Goal: Transaction & Acquisition: Subscribe to service/newsletter

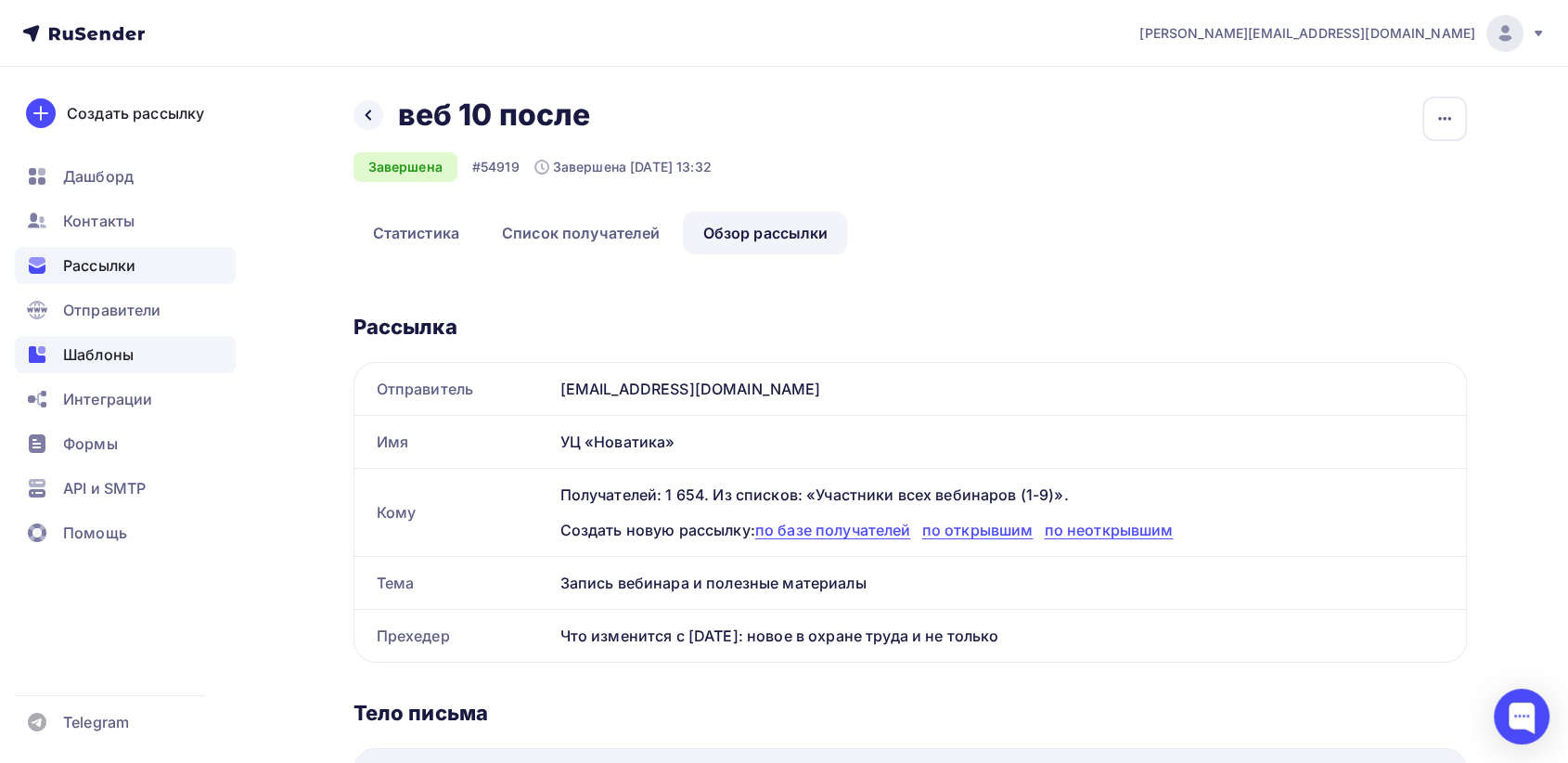
click at [109, 362] on span "Шаблоны" at bounding box center [98, 355] width 70 height 22
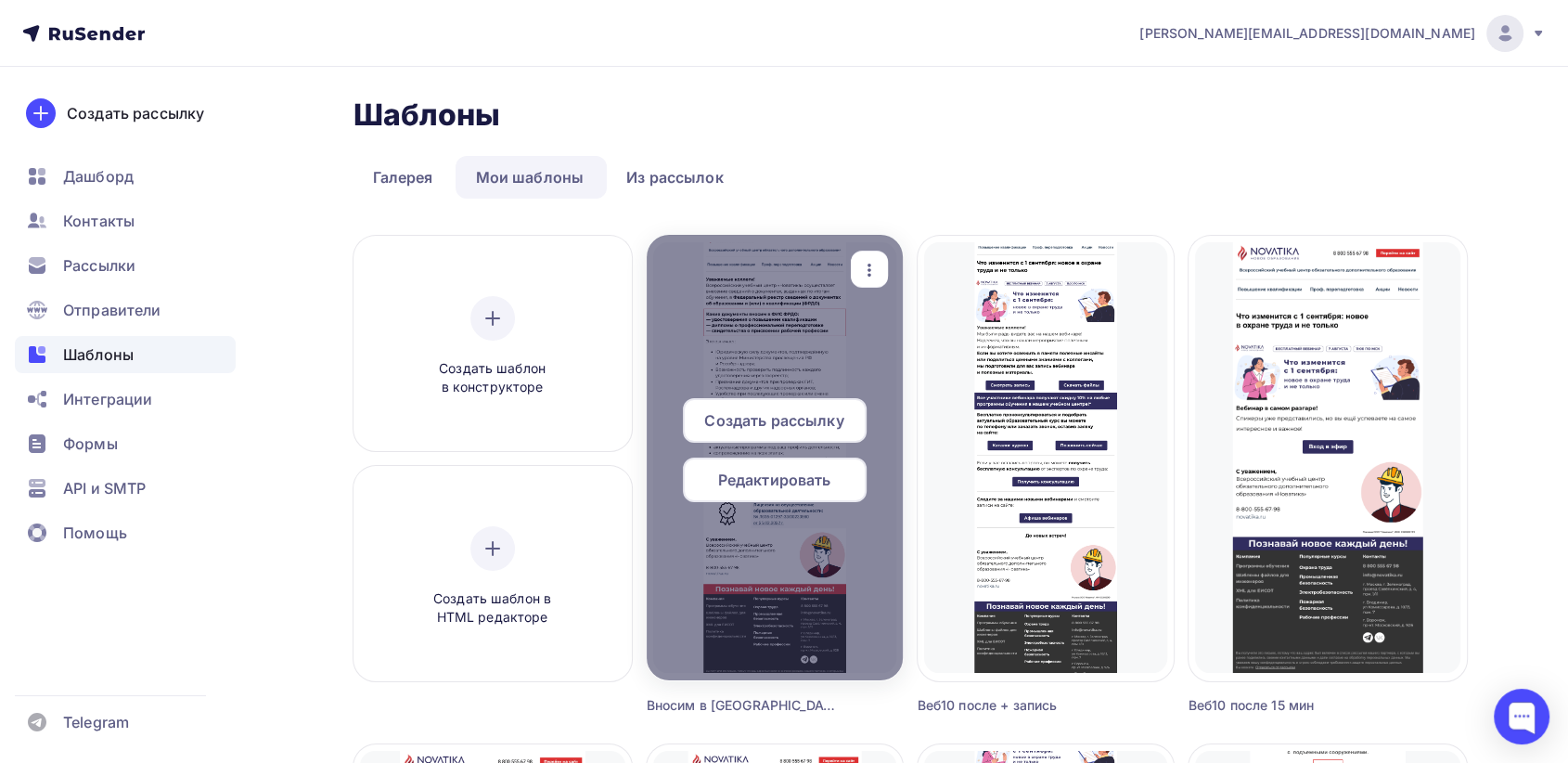
click at [882, 265] on div "button" at bounding box center [870, 269] width 37 height 36
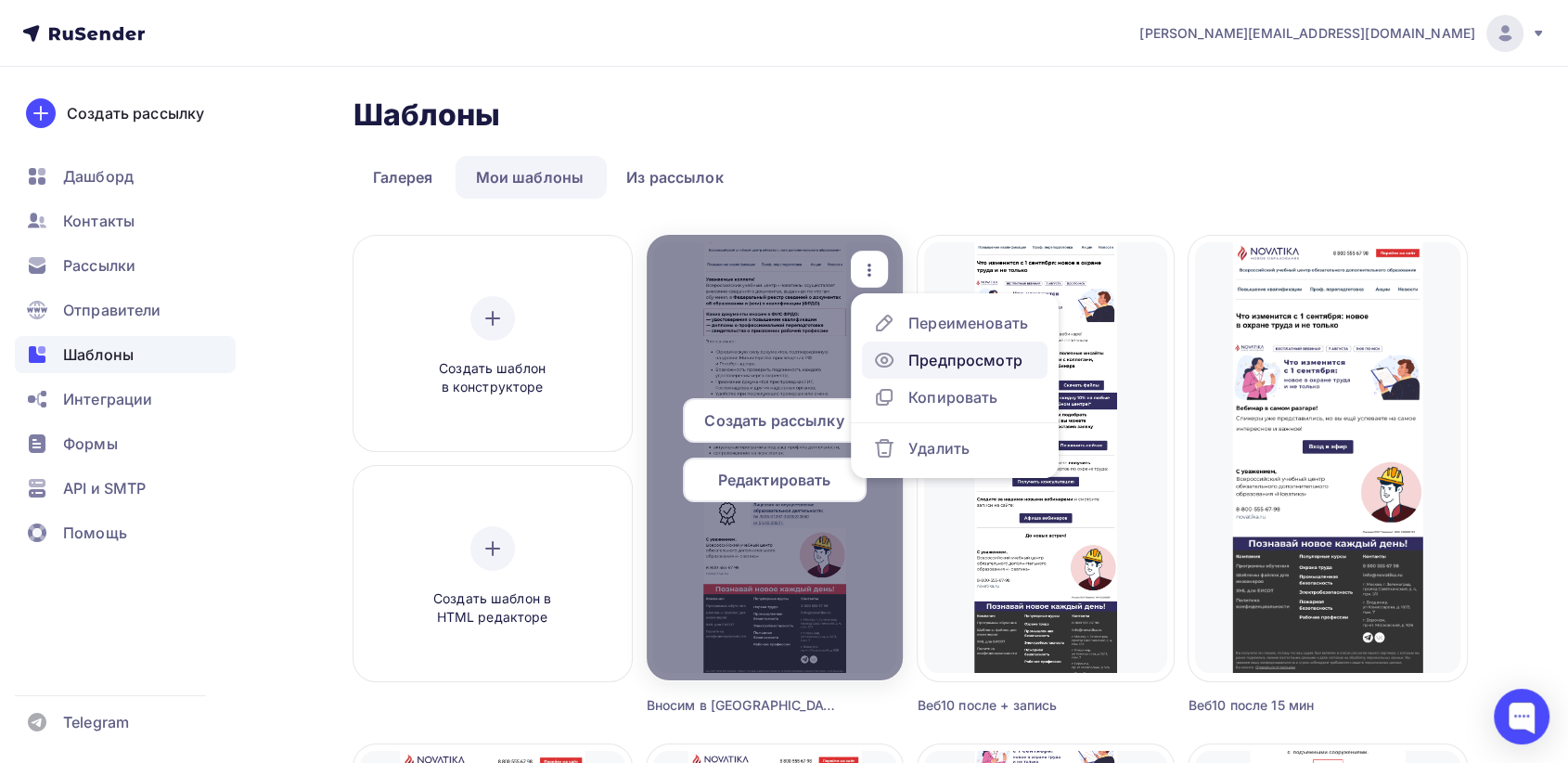
click at [914, 363] on div "Предпросмотр" at bounding box center [965, 360] width 114 height 22
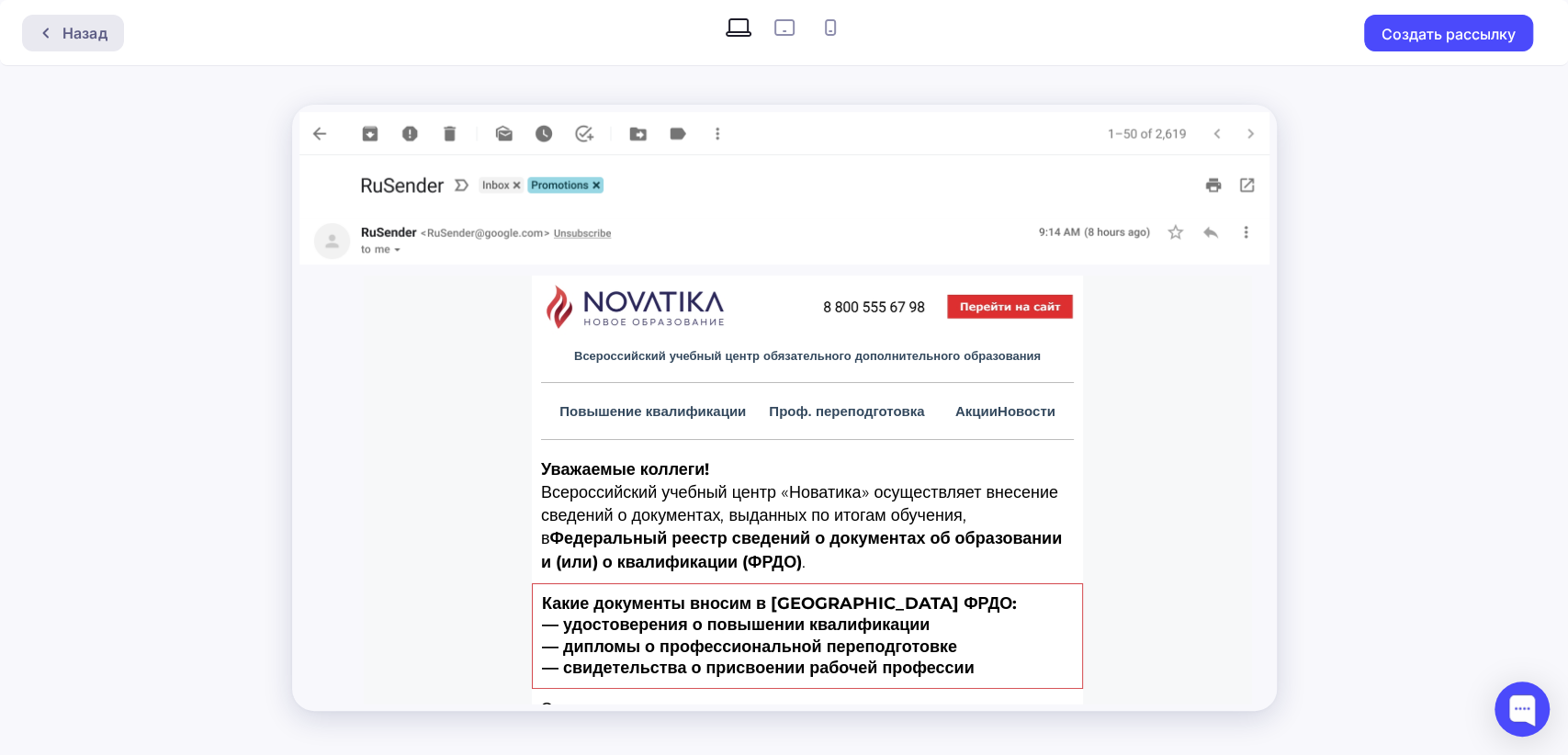
click at [95, 33] on div "Назад" at bounding box center [85, 33] width 45 height 22
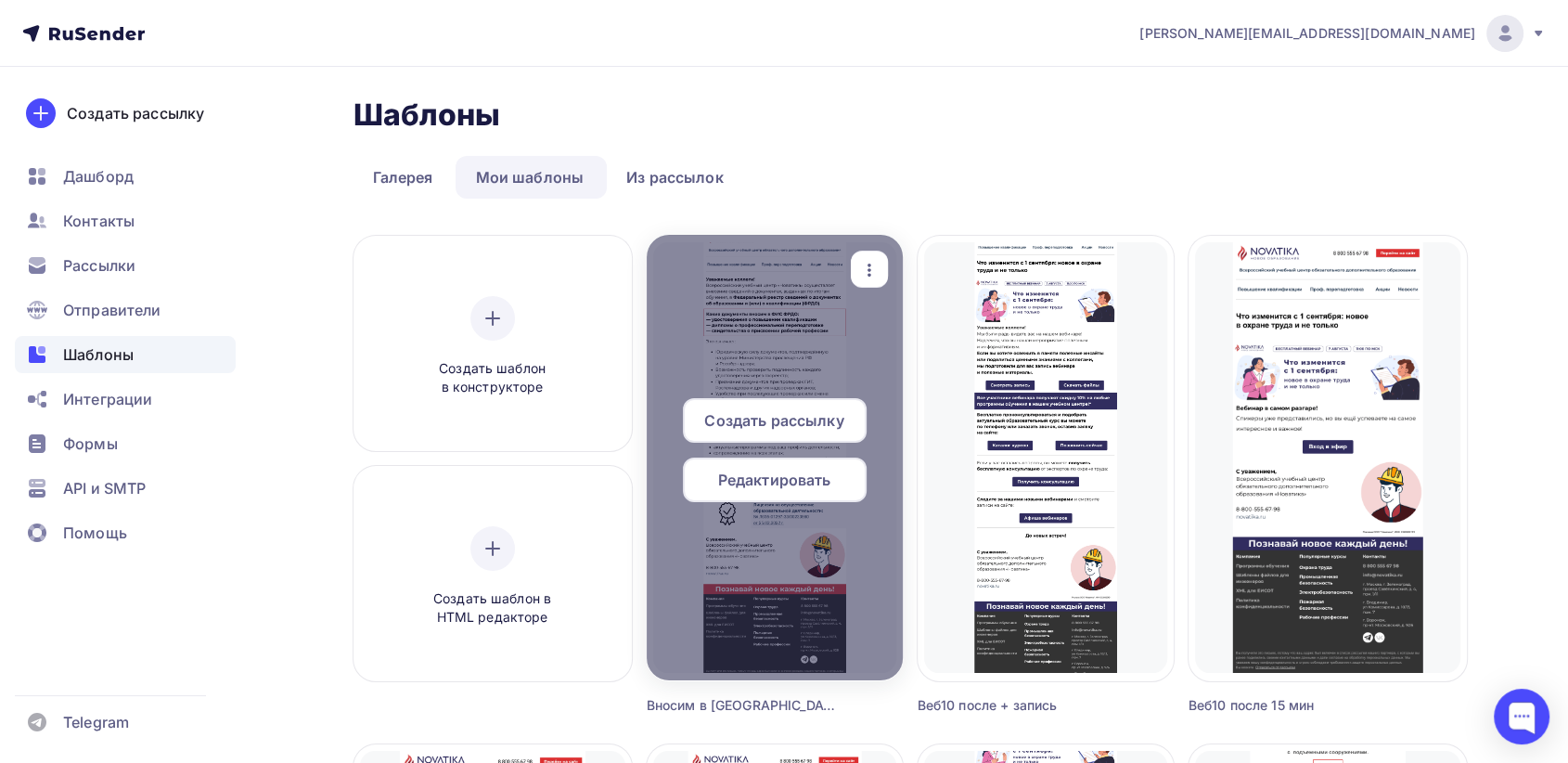
click at [789, 476] on span "Редактировать" at bounding box center [774, 479] width 113 height 22
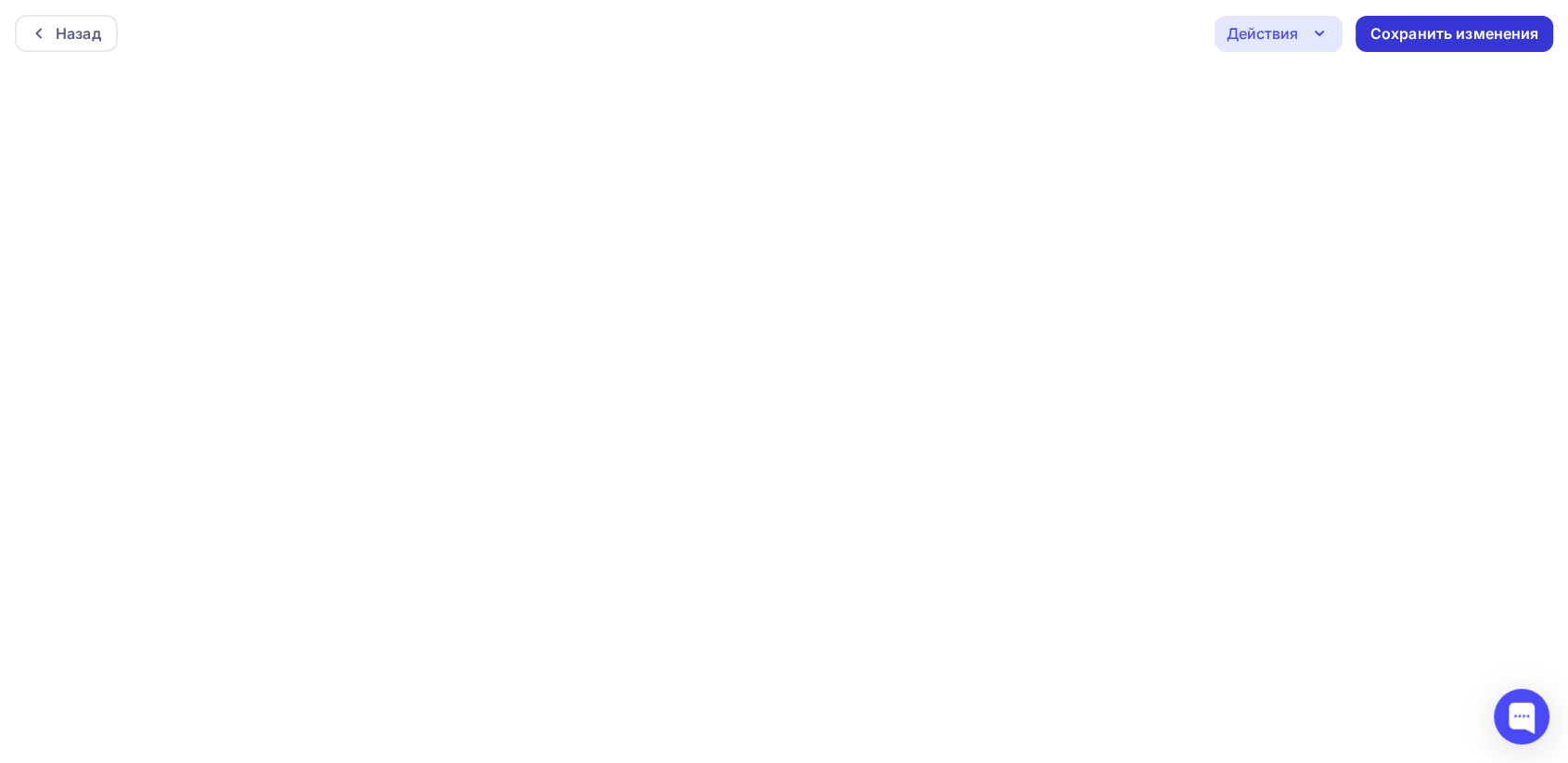
click at [1374, 39] on div "Сохранить изменения" at bounding box center [1454, 34] width 168 height 21
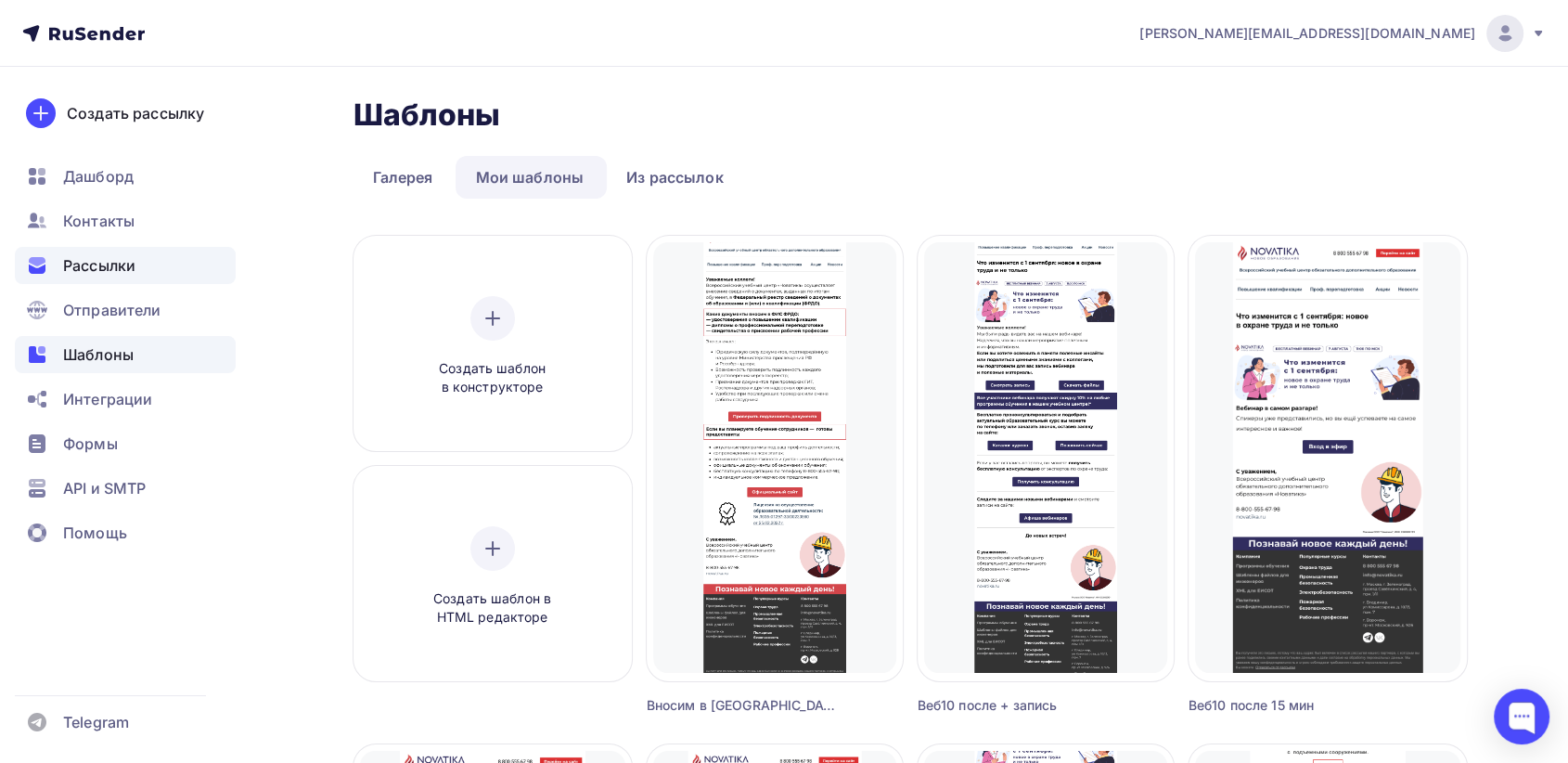
click at [147, 268] on div "Рассылки" at bounding box center [125, 265] width 221 height 37
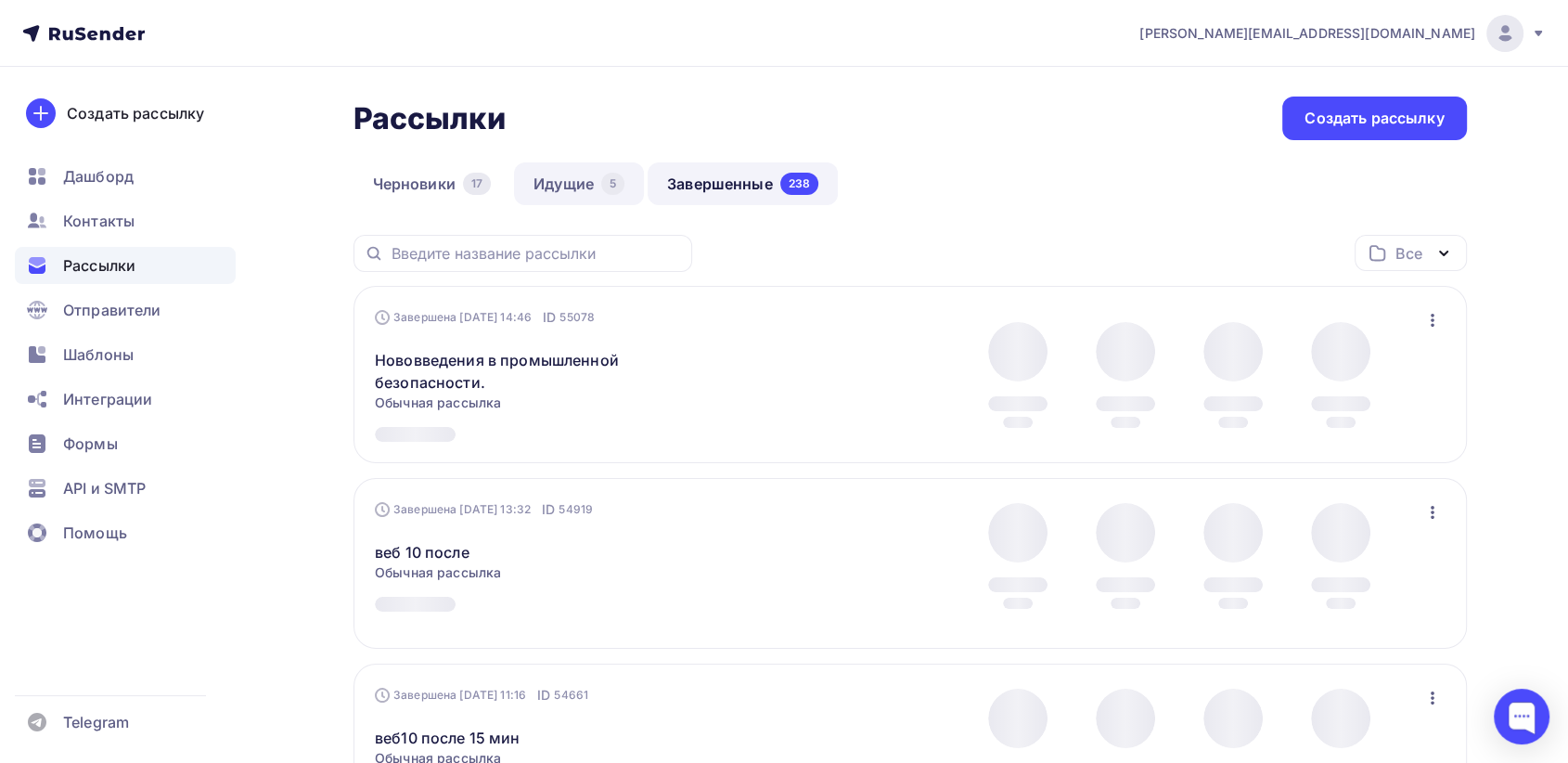
click at [581, 187] on link "Идущие 5" at bounding box center [579, 184] width 130 height 43
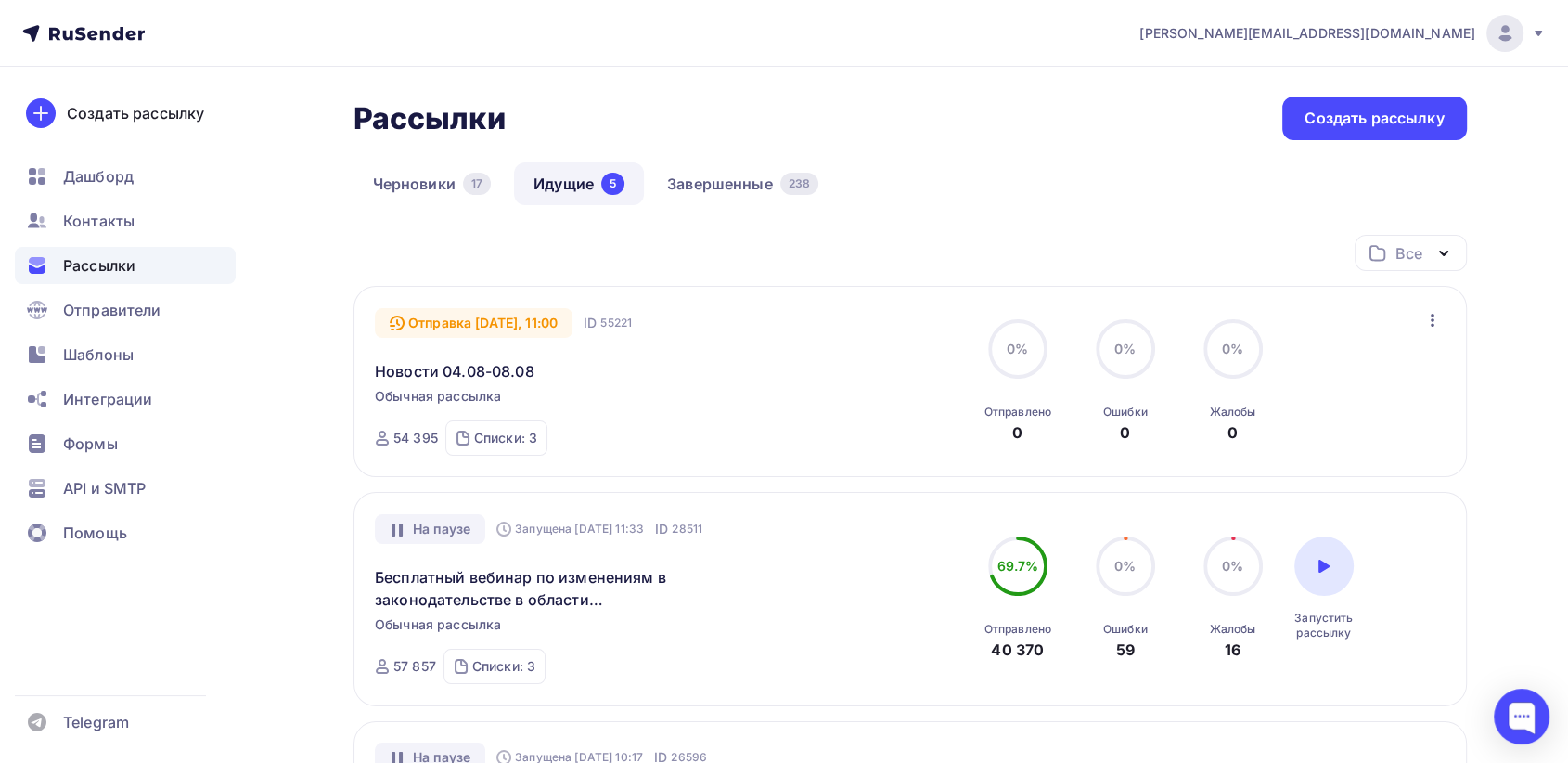
click at [700, 182] on link "Завершенные 238" at bounding box center [742, 184] width 190 height 43
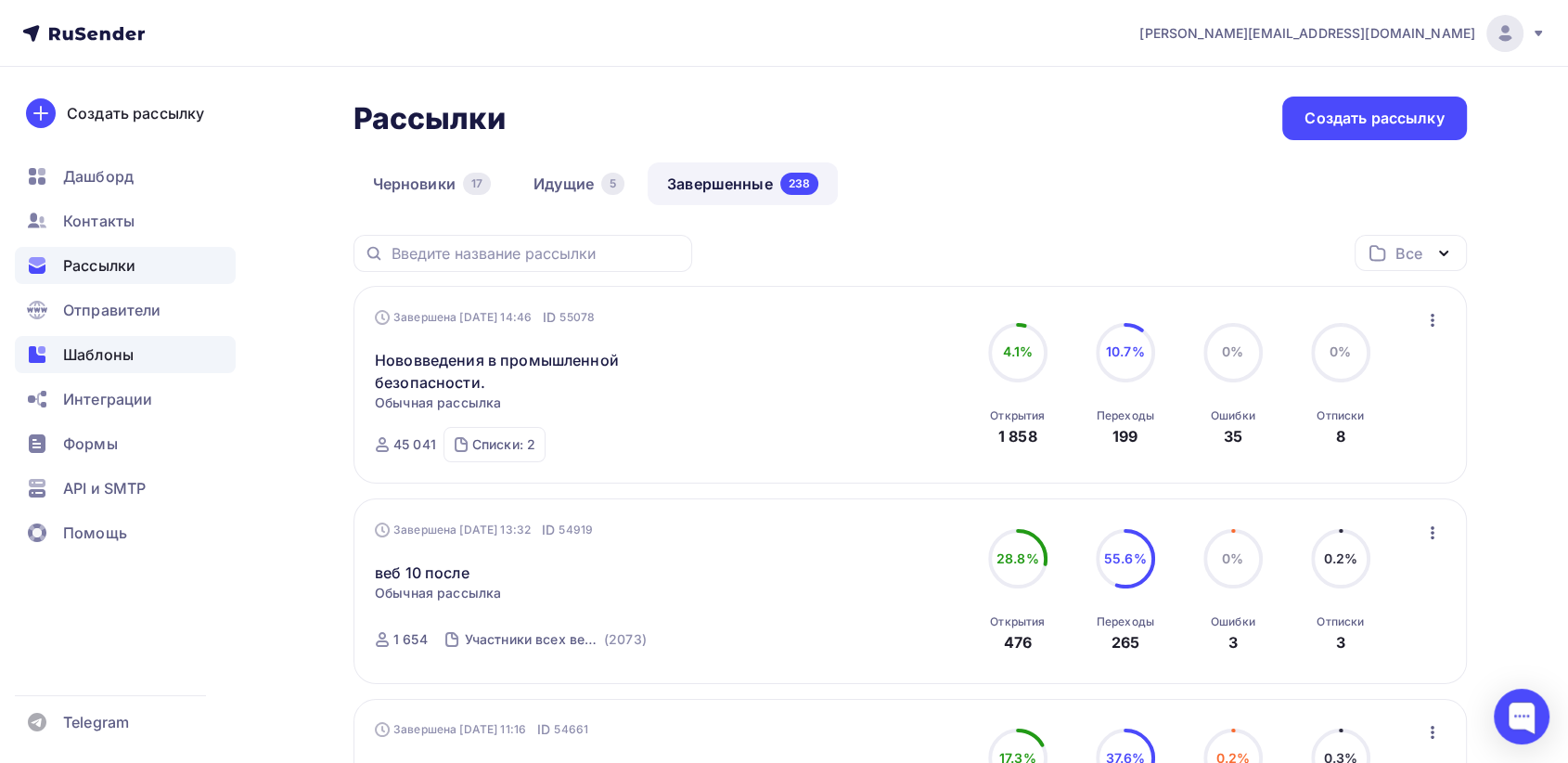
click at [107, 357] on span "Шаблоны" at bounding box center [98, 355] width 70 height 22
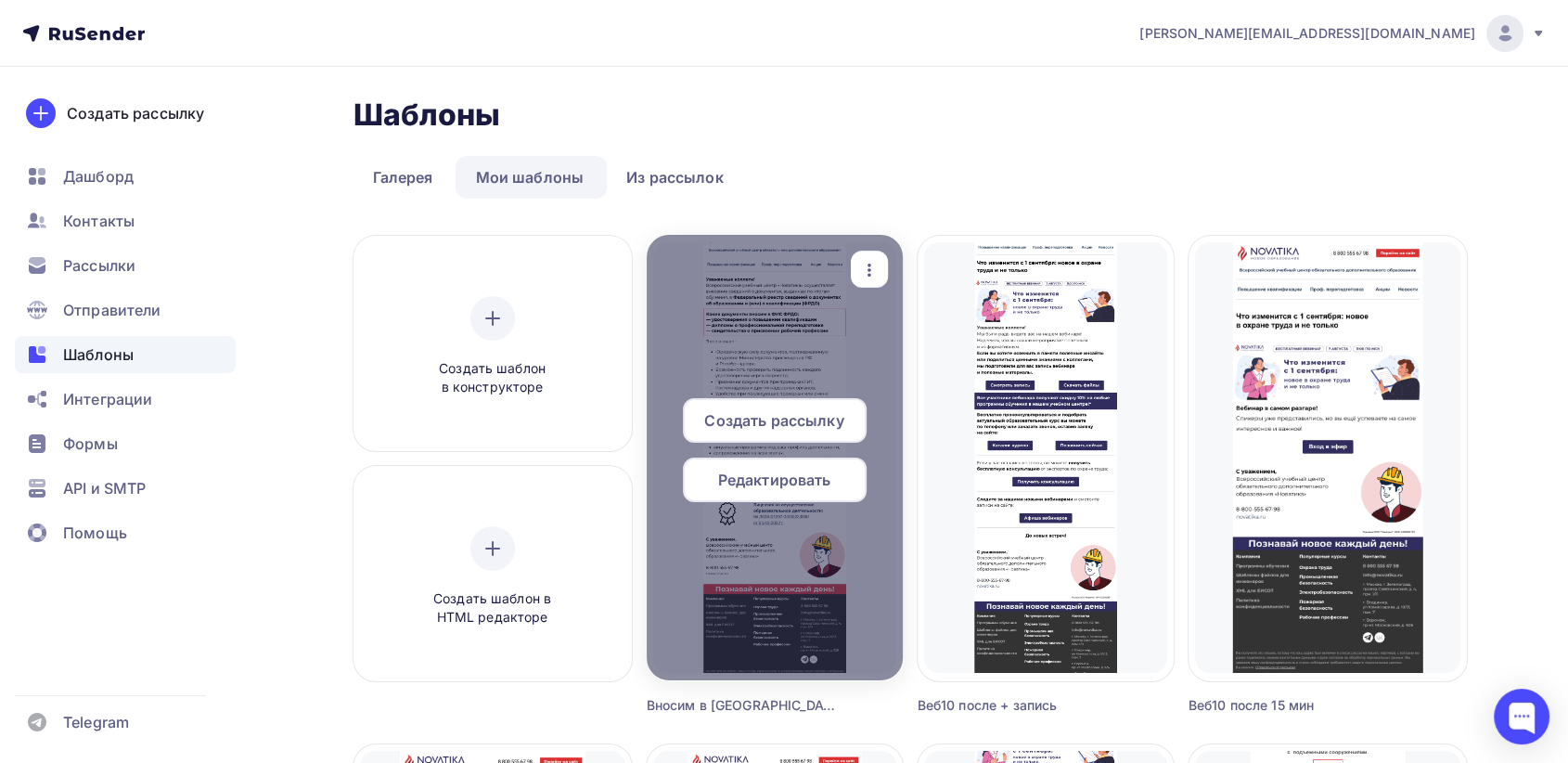
click at [865, 261] on icon "button" at bounding box center [869, 270] width 22 height 22
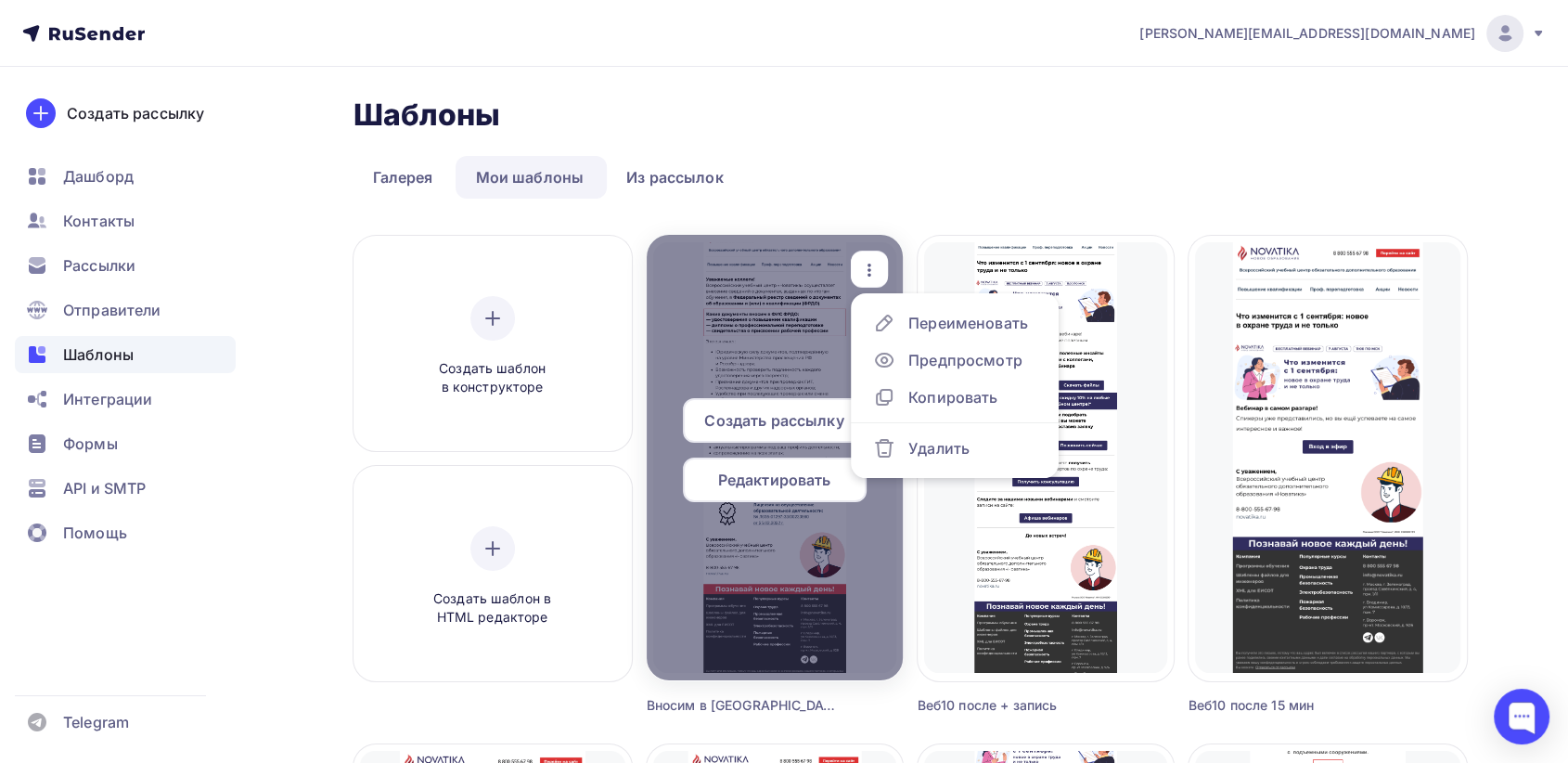
click at [781, 404] on div "Создать рассылку" at bounding box center [774, 421] width 184 height 45
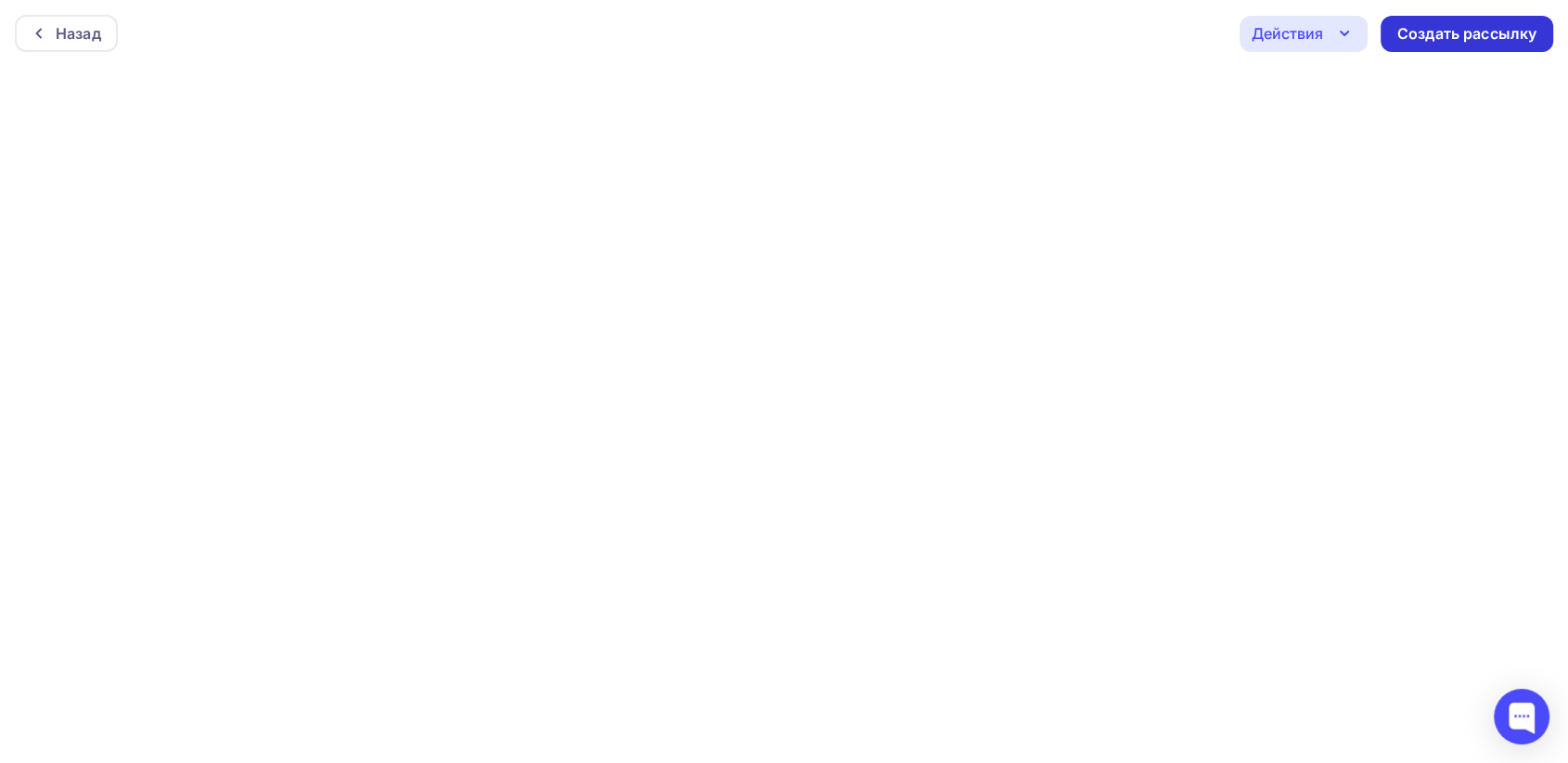
click at [1466, 29] on div "Создать рассылку" at bounding box center [1467, 34] width 139 height 21
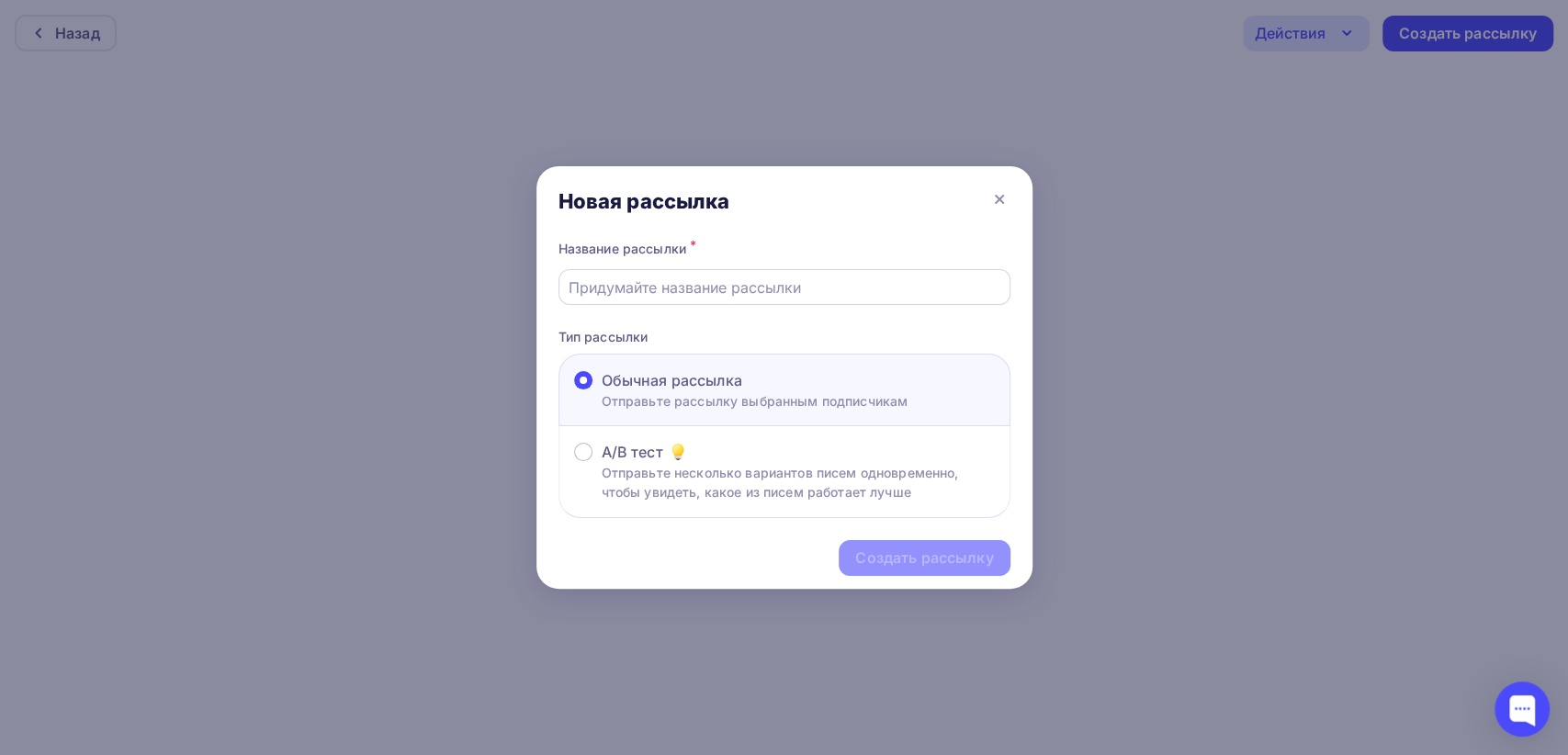
click at [632, 298] on input "text" at bounding box center [784, 287] width 431 height 22
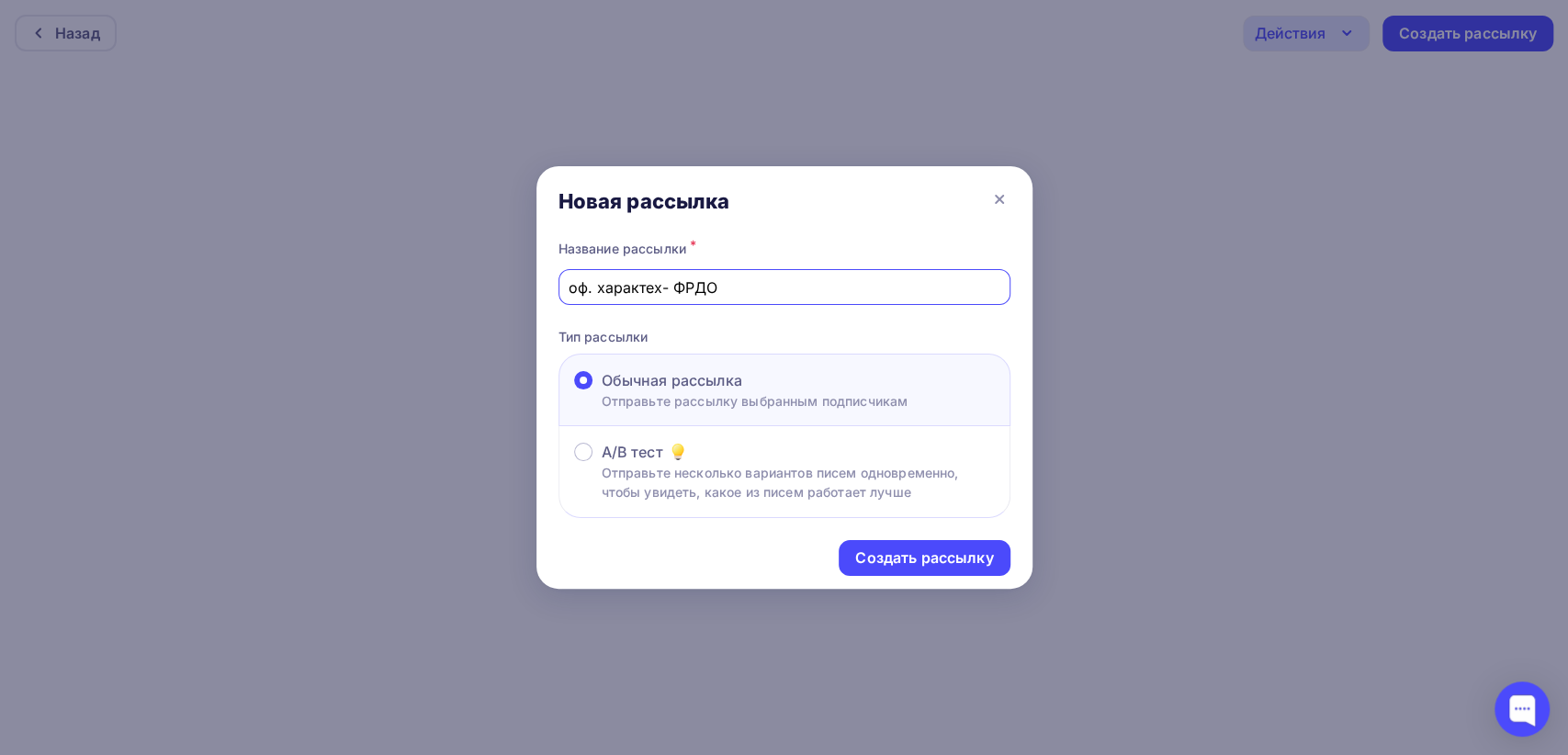
click at [663, 291] on input "оф. характех- ФРДО" at bounding box center [784, 287] width 431 height 22
type input "оф. характер- ФРДО"
click at [942, 564] on div "Создать рассылку" at bounding box center [924, 558] width 138 height 21
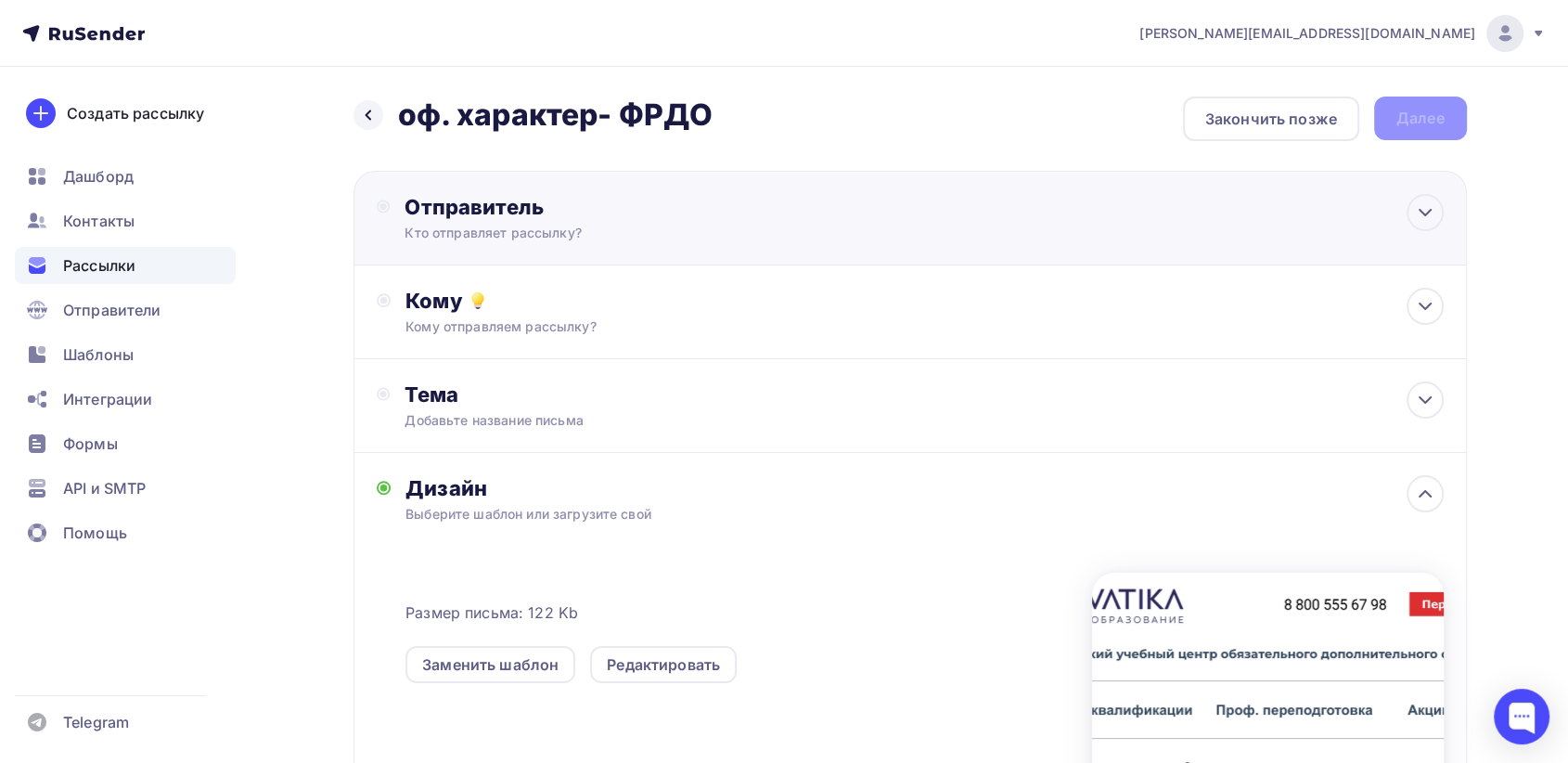
click at [759, 208] on div "Отправитель" at bounding box center [605, 207] width 402 height 26
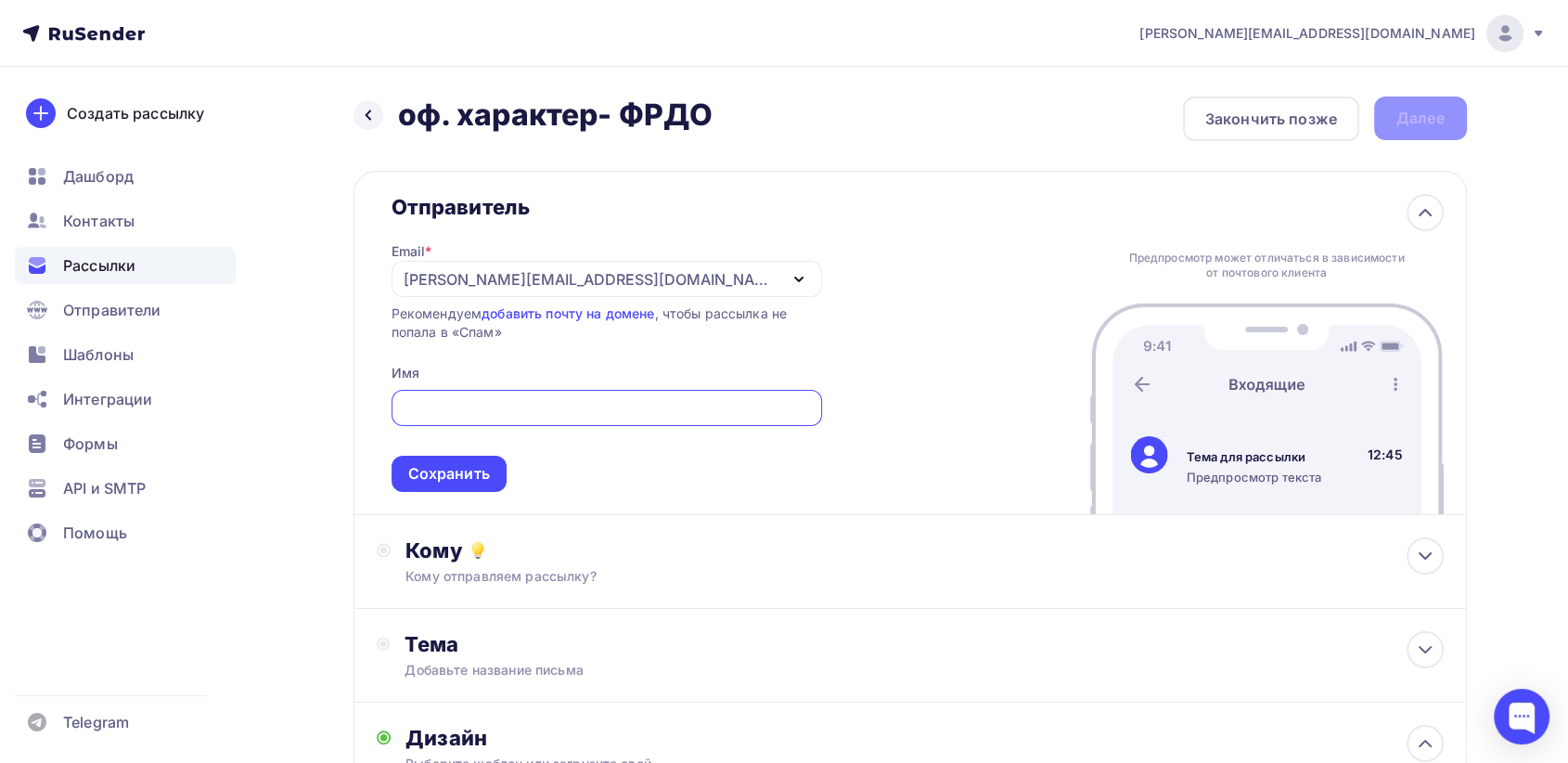
click at [472, 277] on div "[PERSON_NAME][EMAIL_ADDRESS][DOMAIN_NAME]" at bounding box center [590, 279] width 374 height 22
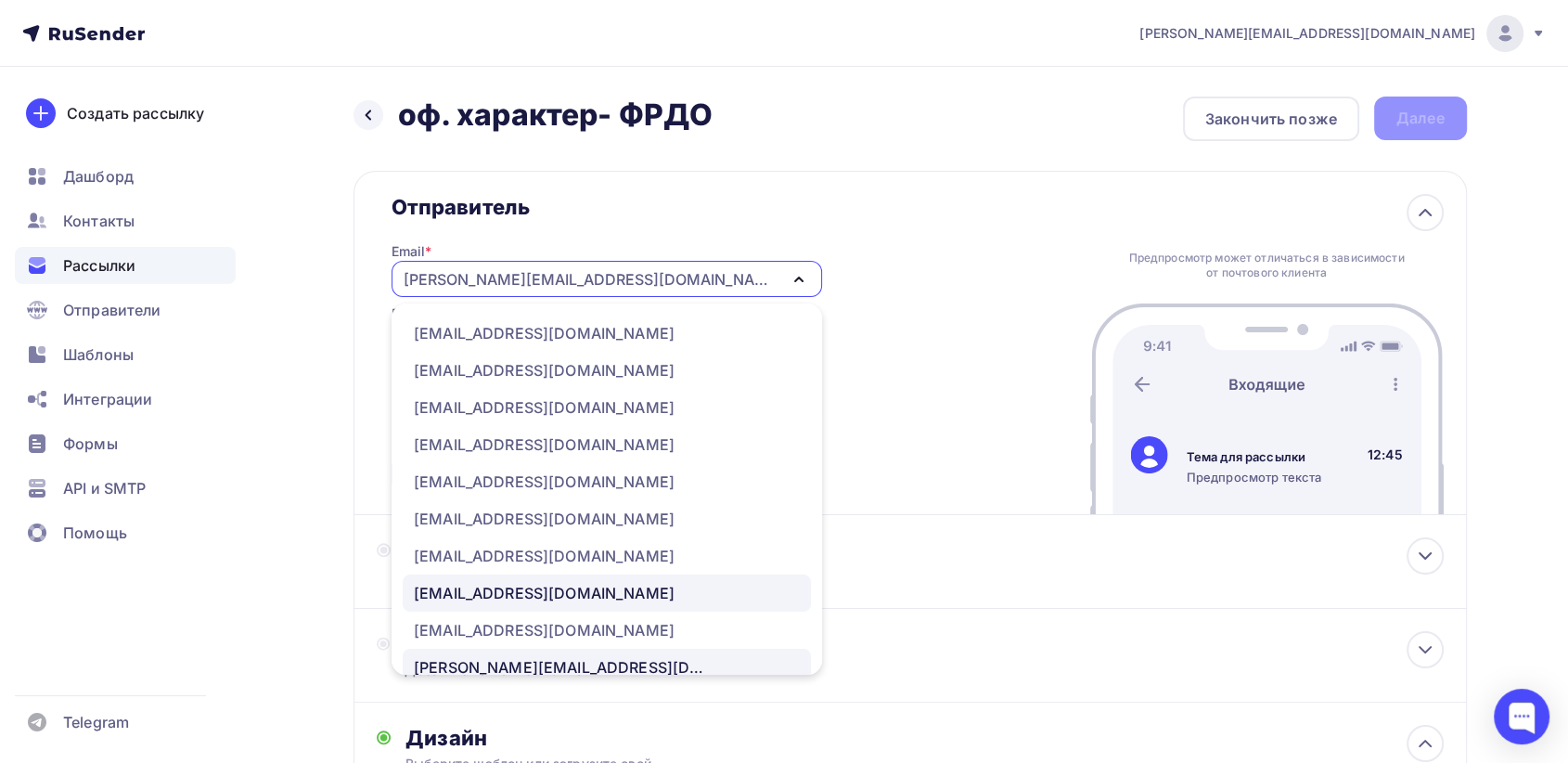
click at [541, 584] on div "[EMAIL_ADDRESS][DOMAIN_NAME]" at bounding box center [544, 592] width 261 height 22
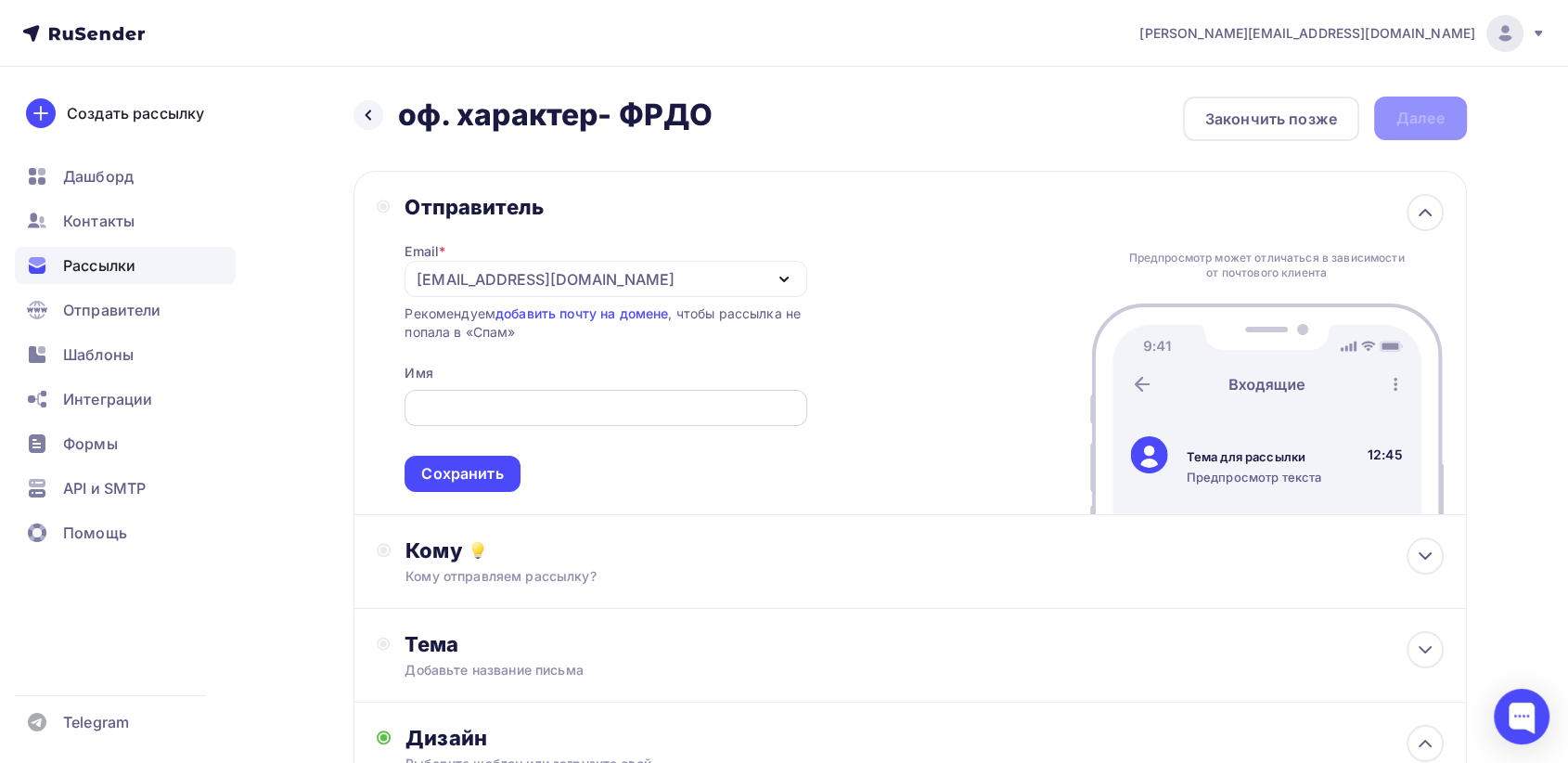
click at [536, 416] on input "text" at bounding box center [606, 408] width 381 height 22
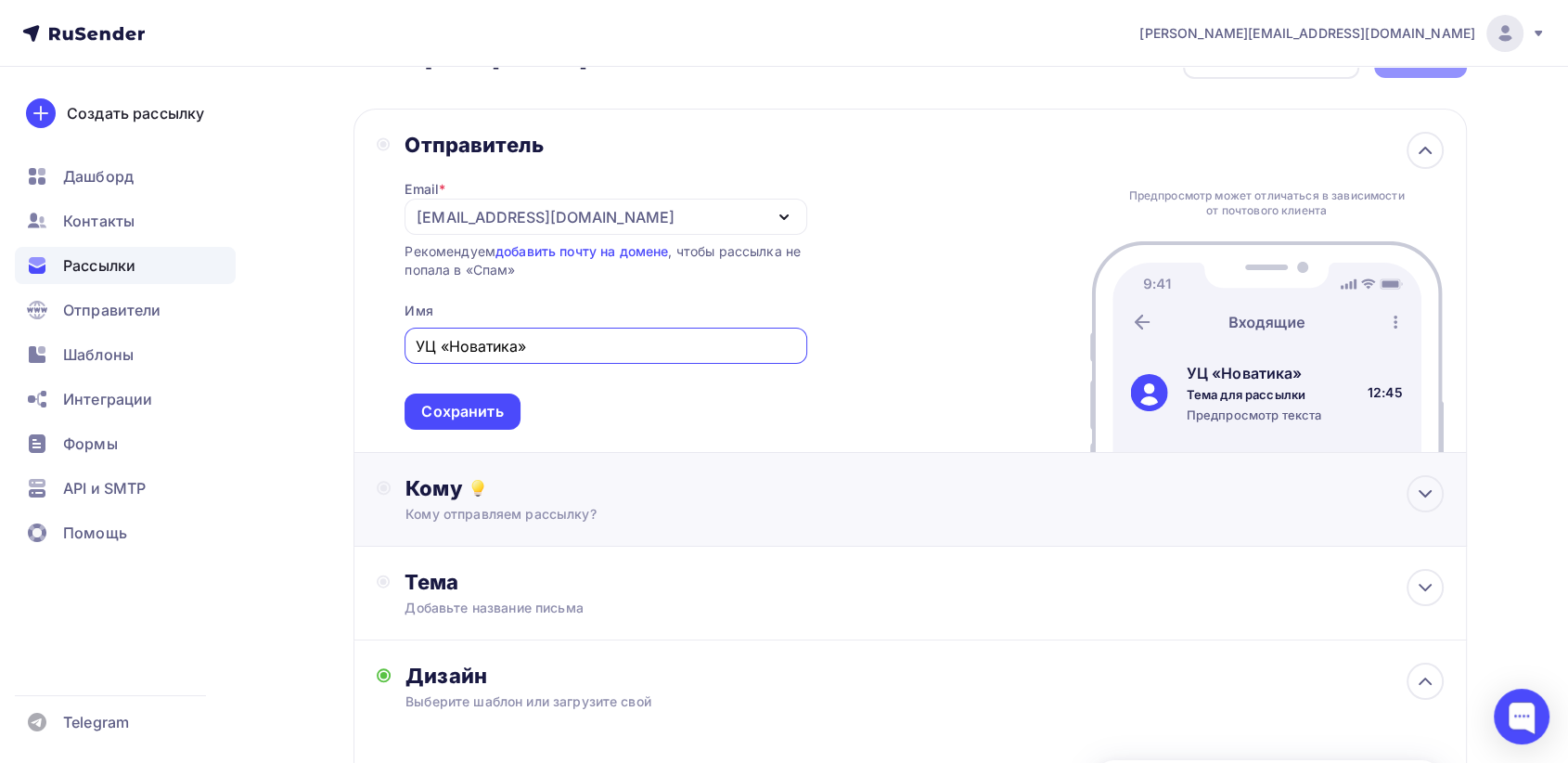
scroll to position [103, 0]
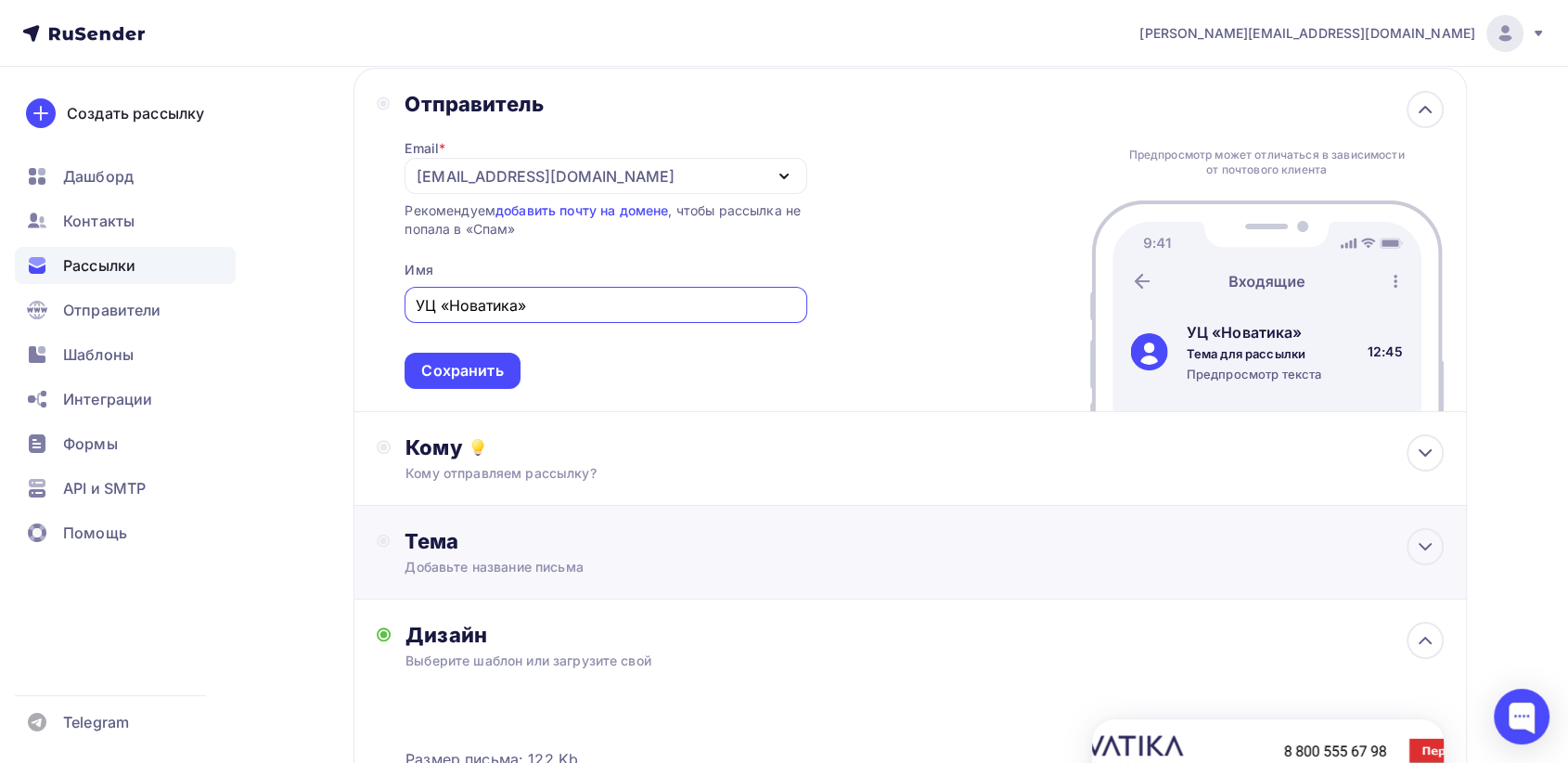
type input "УЦ «Новатика»"
click at [594, 547] on div "Тема" at bounding box center [587, 541] width 366 height 26
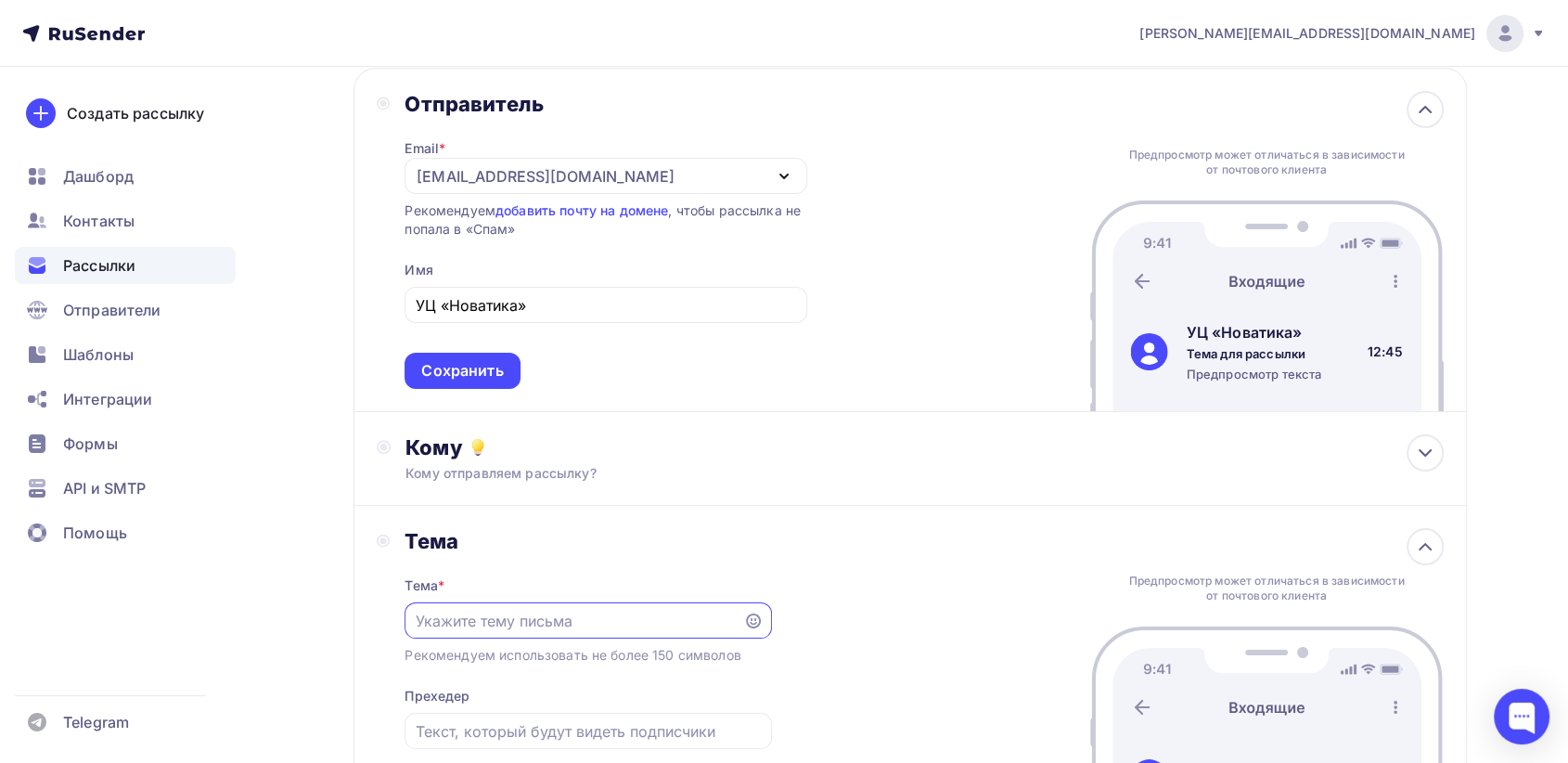
scroll to position [0, 0]
click at [505, 620] on input "text" at bounding box center [575, 621] width 317 height 22
paste input "Официальное подтверждение обучения сотрудников — через [GEOGRAPHIC_DATA]"
type input "Официальное подтверждение обучения сотрудников — через [GEOGRAPHIC_DATA]"
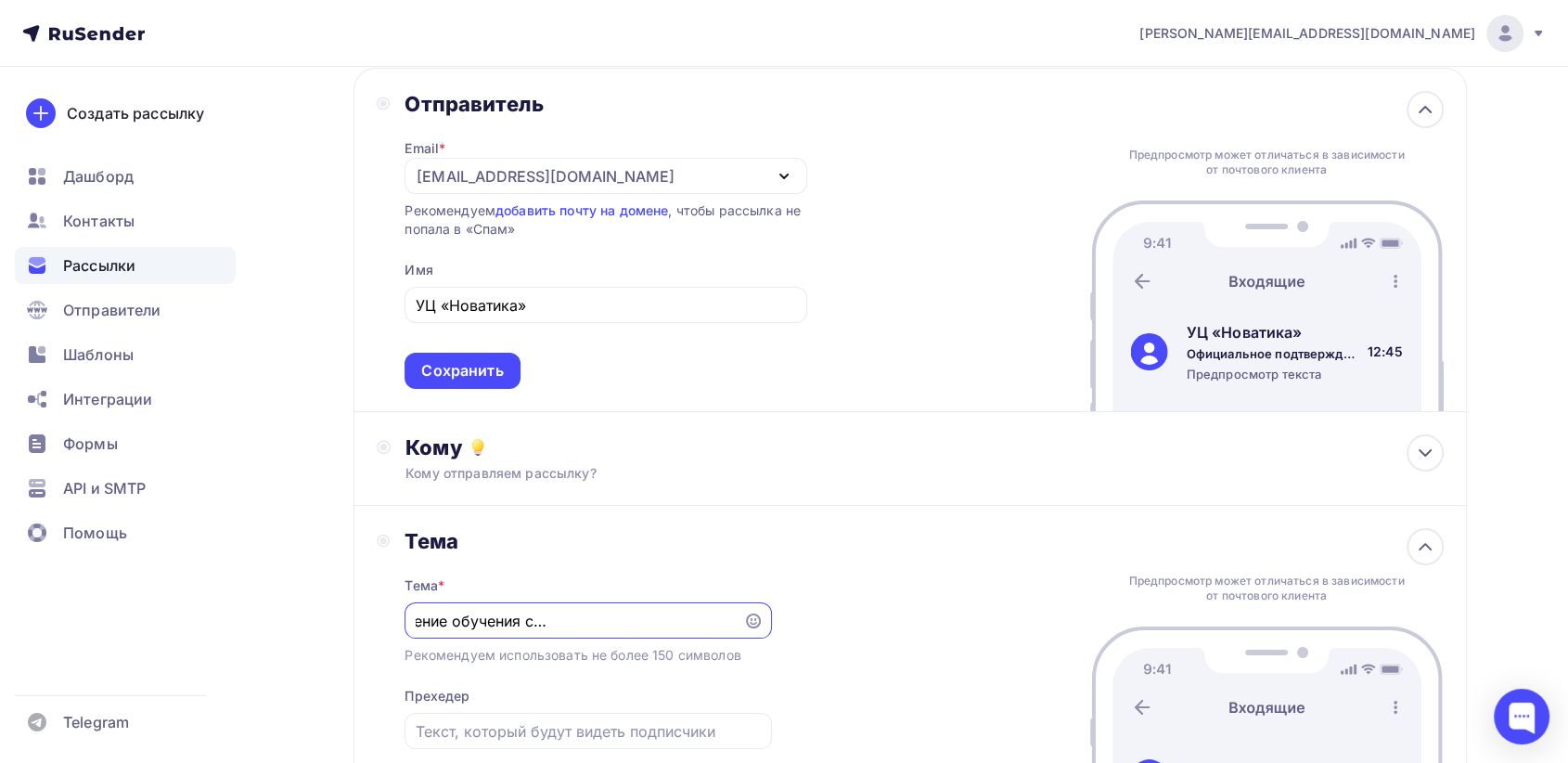
scroll to position [0, 0]
click at [461, 366] on div "Сохранить" at bounding box center [463, 371] width 82 height 21
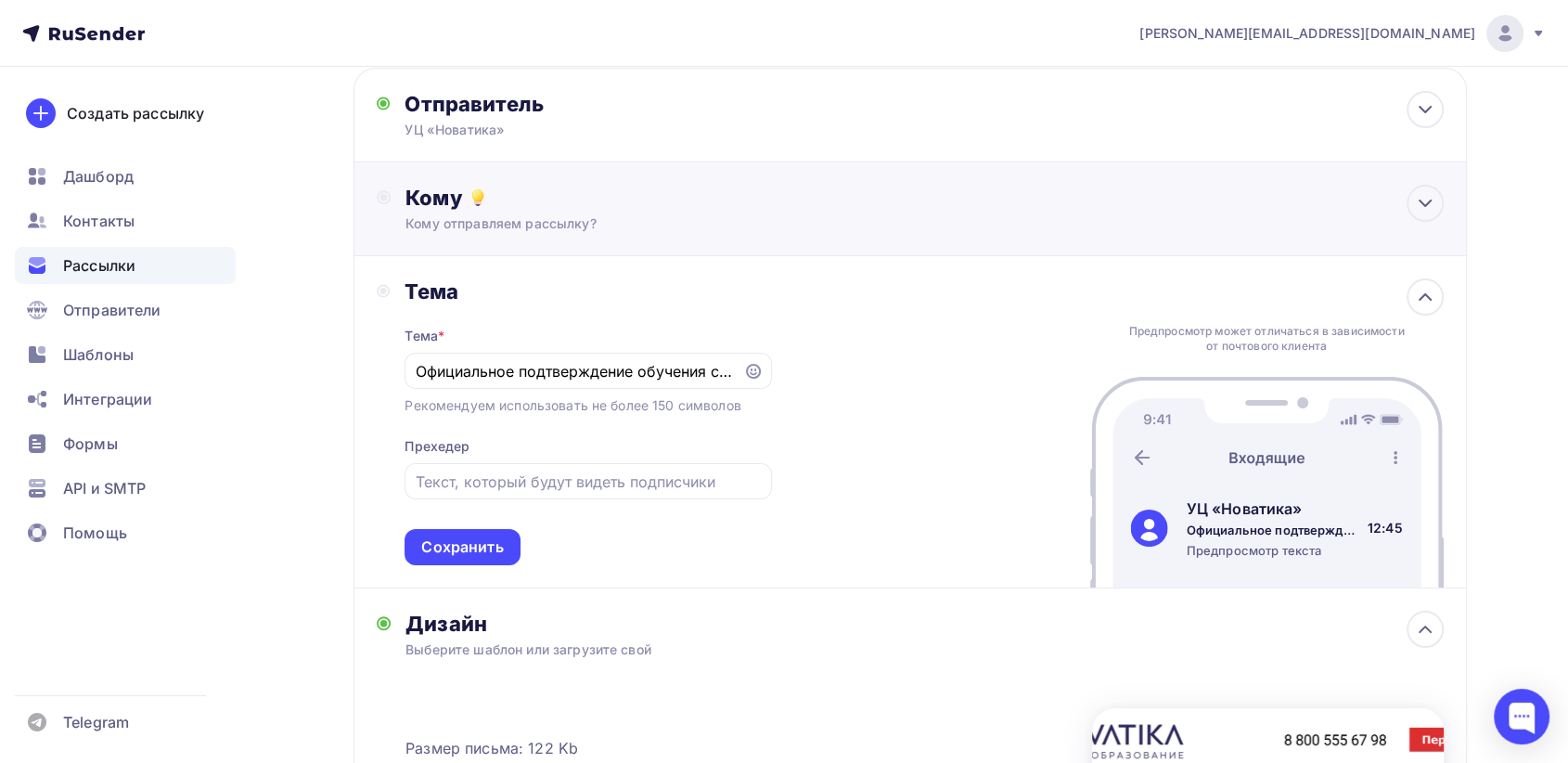
click at [541, 201] on div "Кому" at bounding box center [923, 198] width 1037 height 26
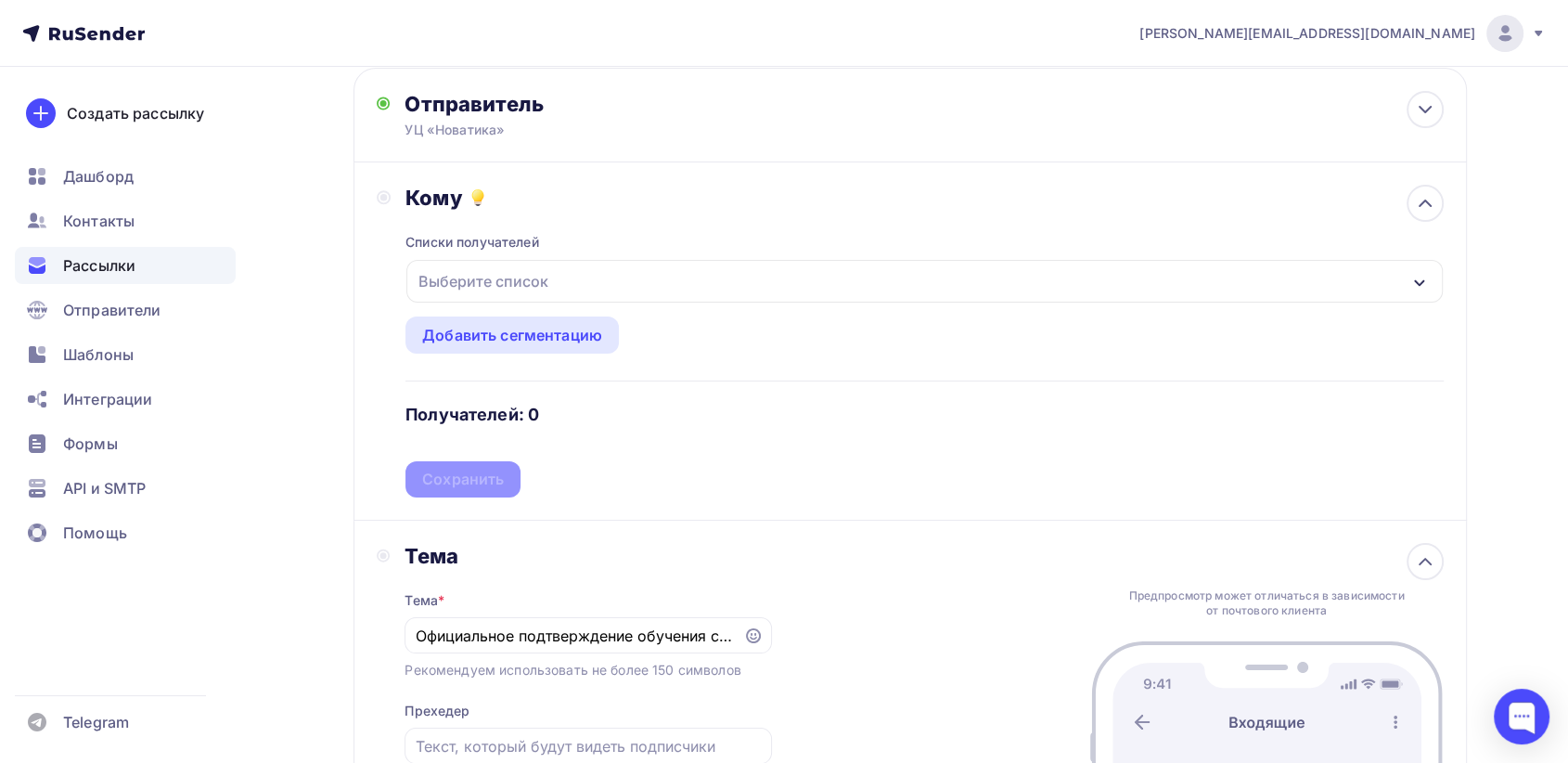
click at [490, 297] on div "Выберите список" at bounding box center [923, 282] width 1035 height 43
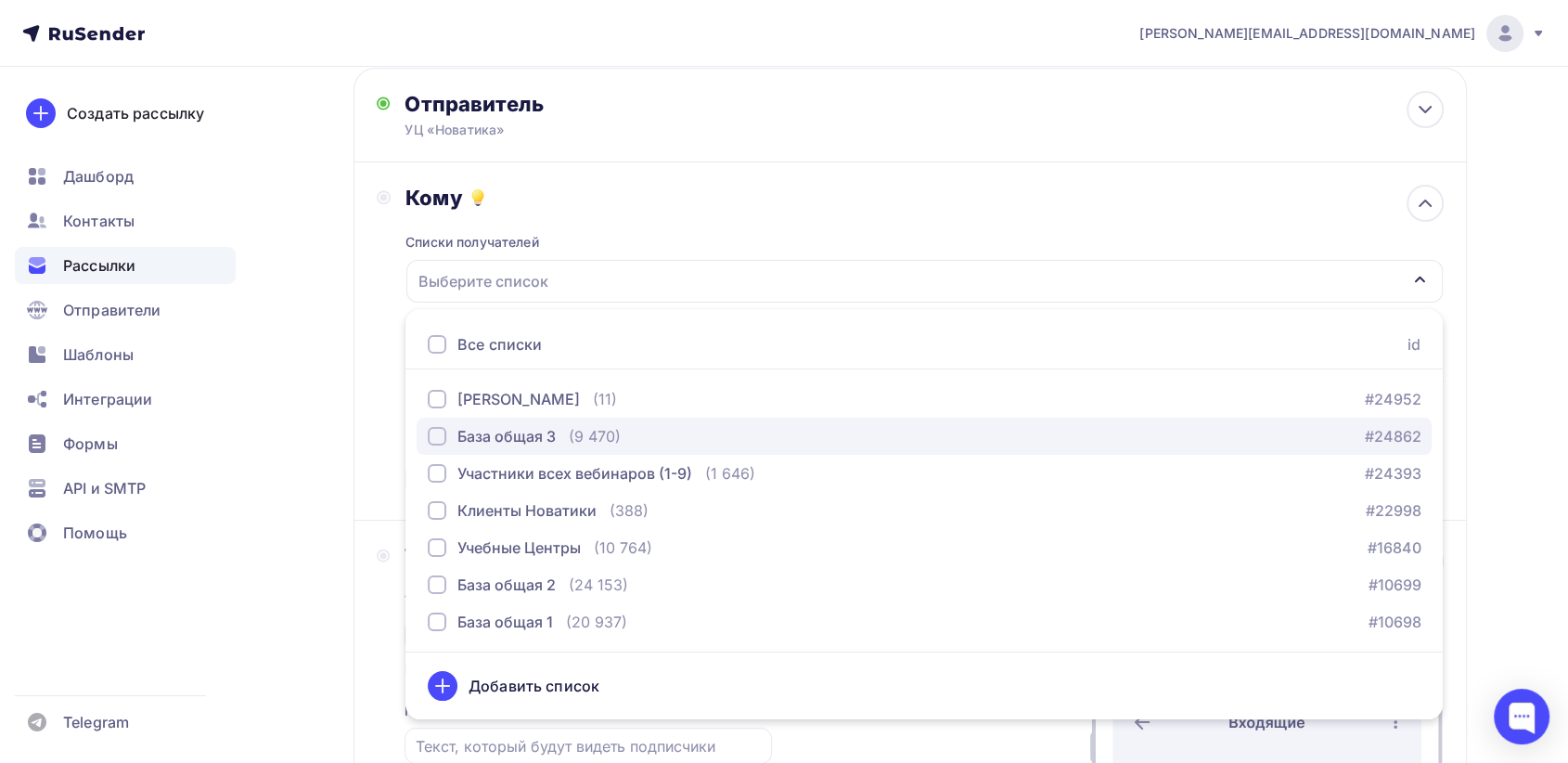
click at [482, 443] on div "База общая 3" at bounding box center [506, 436] width 98 height 22
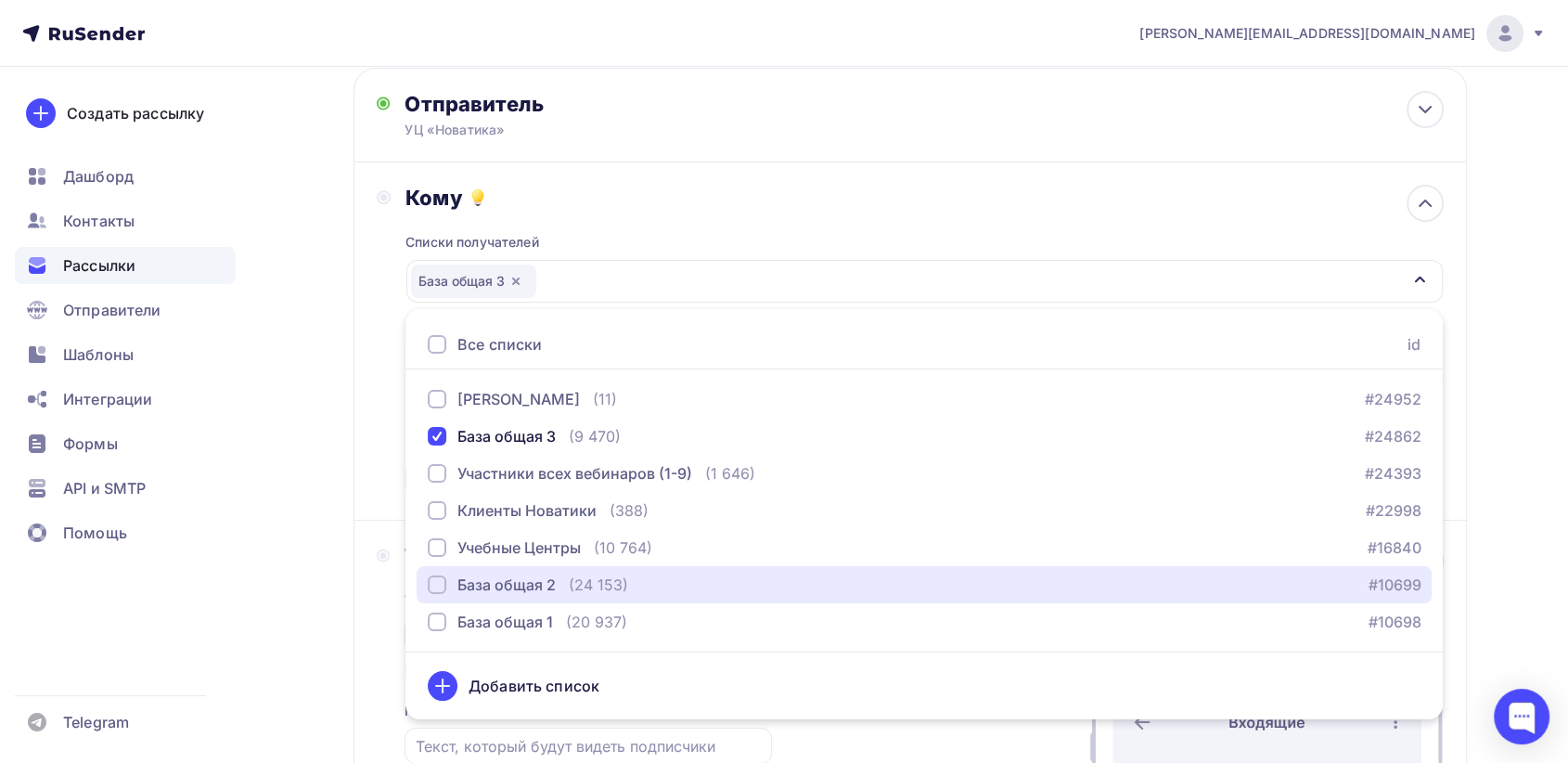
drag, startPoint x: 504, startPoint y: 579, endPoint x: 490, endPoint y: 668, distance: 90.1
click at [504, 582] on div "База общая 2" at bounding box center [506, 585] width 98 height 22
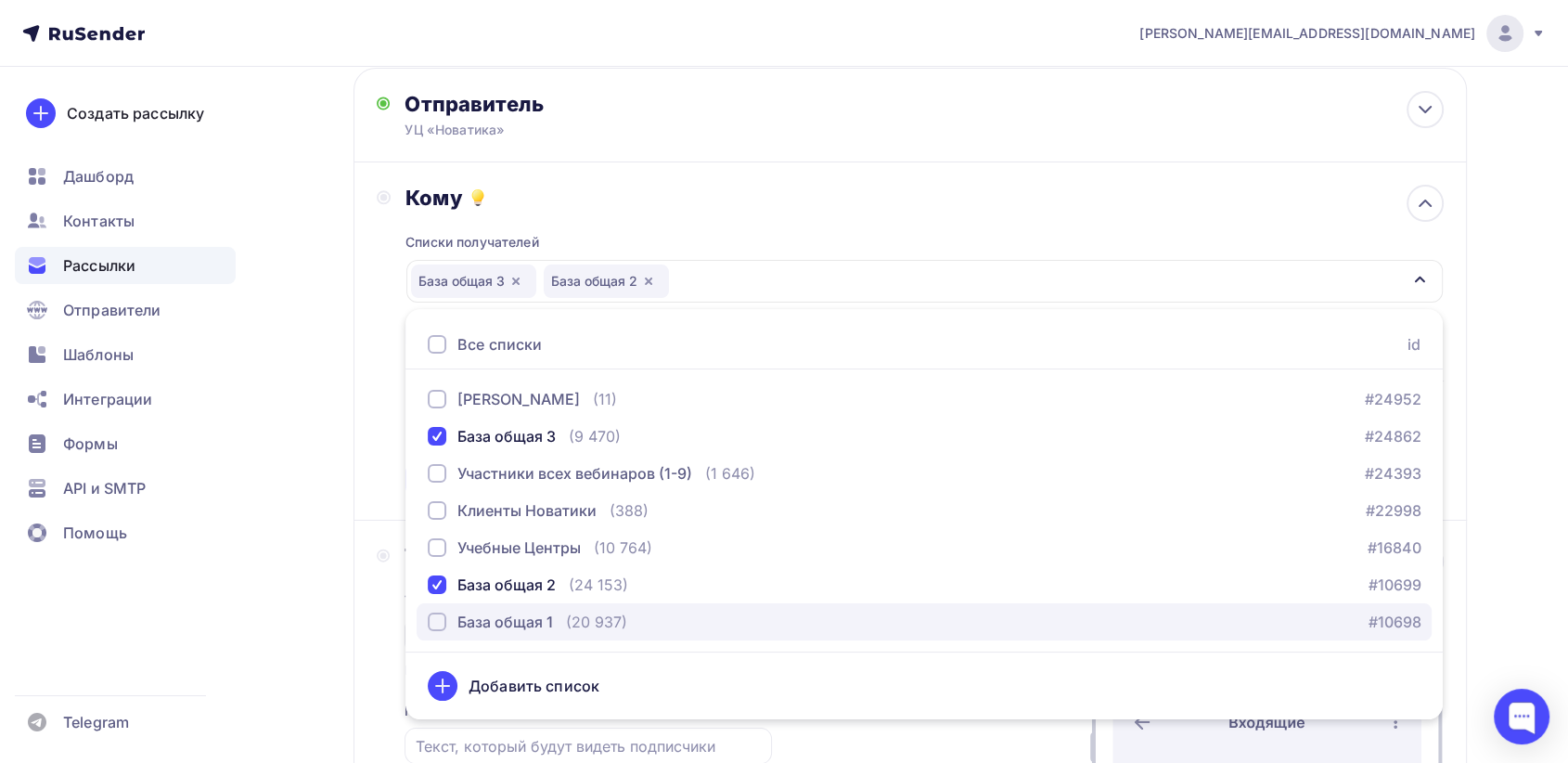
click at [515, 618] on div "База общая 1" at bounding box center [505, 622] width 95 height 22
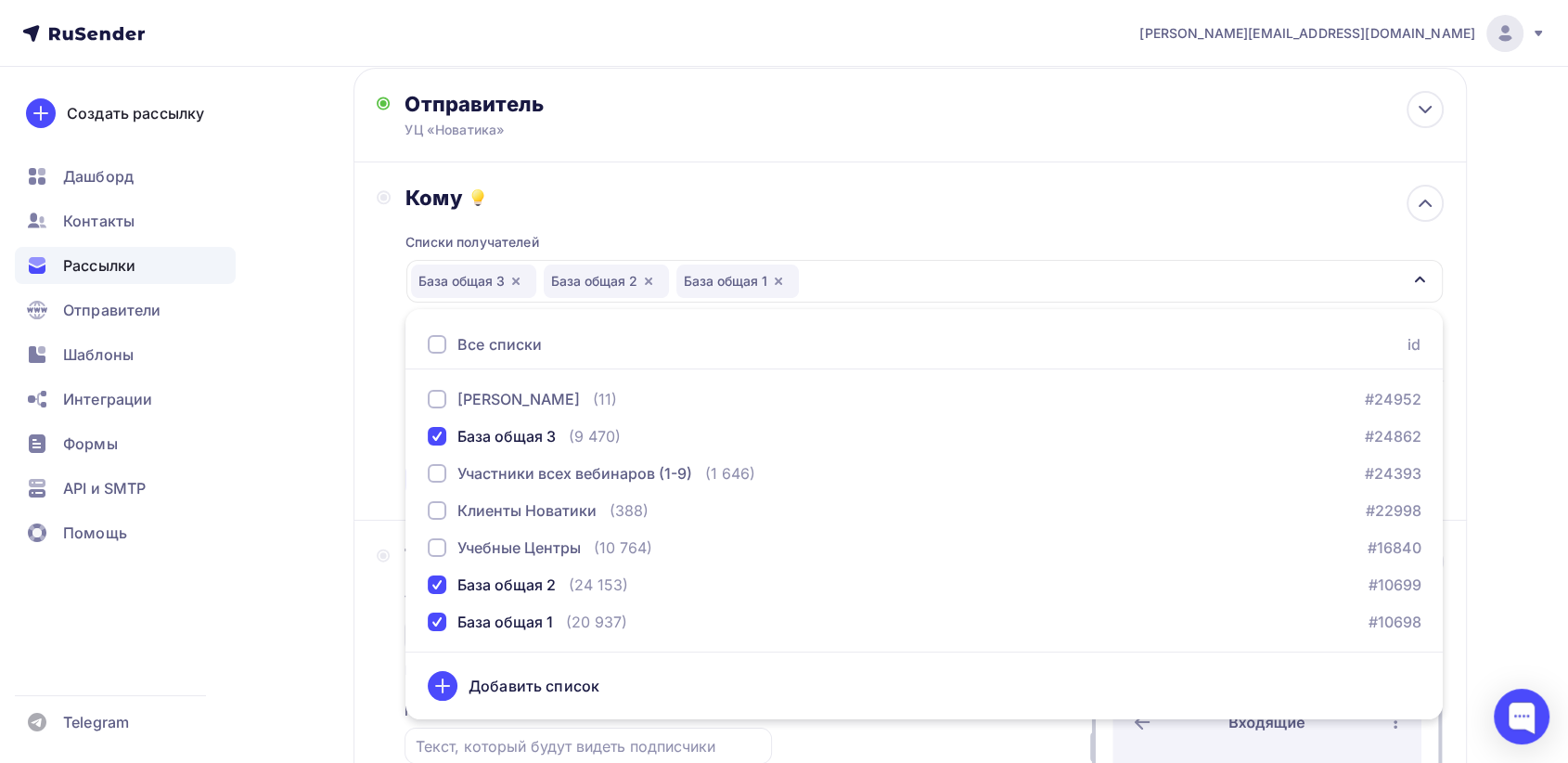
click at [1515, 302] on div "Назад оф. характер- ФРДО оф. характер- ФРДО Закончить позже Далее Отправитель У…" at bounding box center [784, 720] width 1520 height 1513
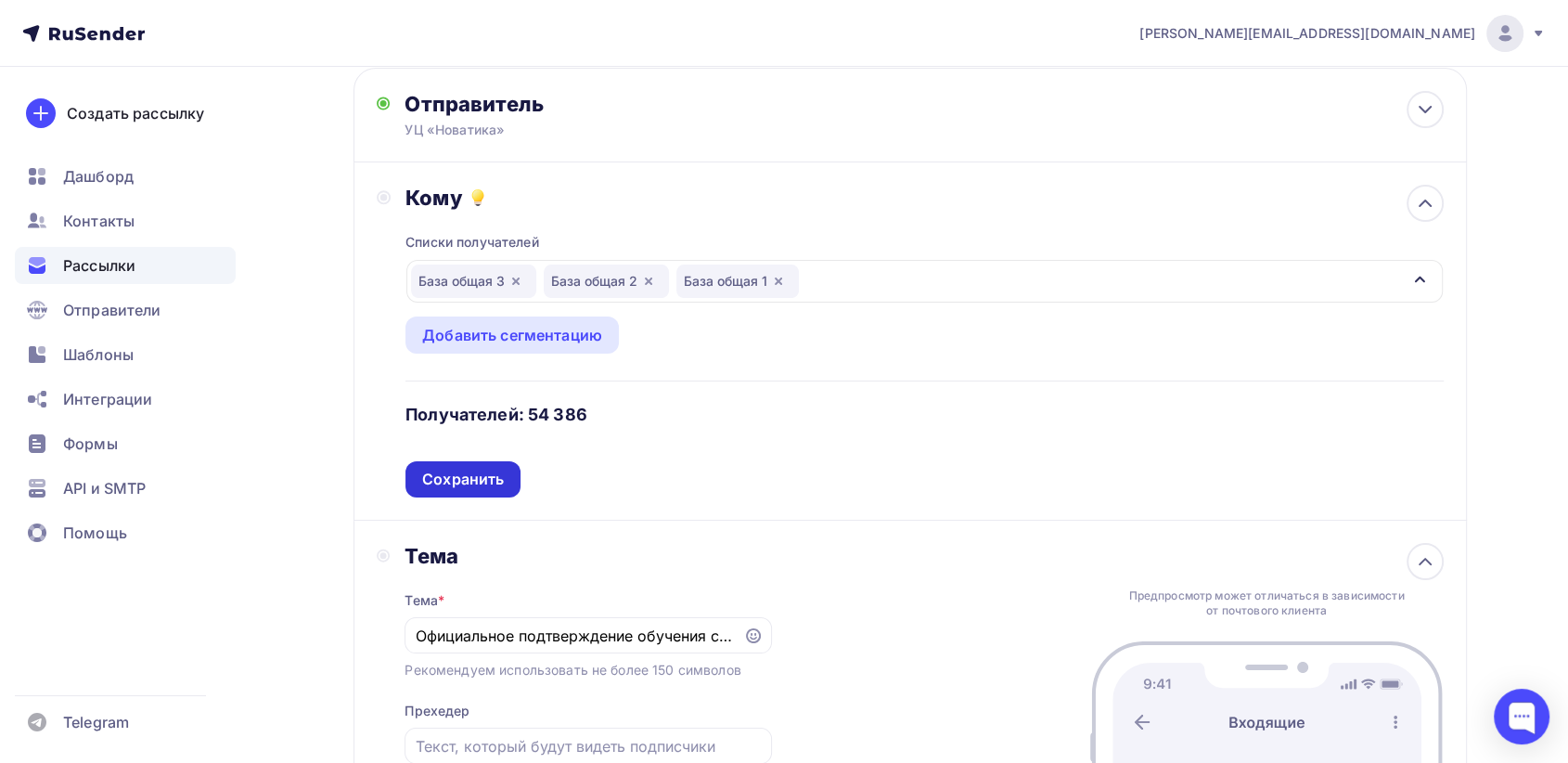
click at [451, 477] on div "Сохранить" at bounding box center [463, 479] width 82 height 21
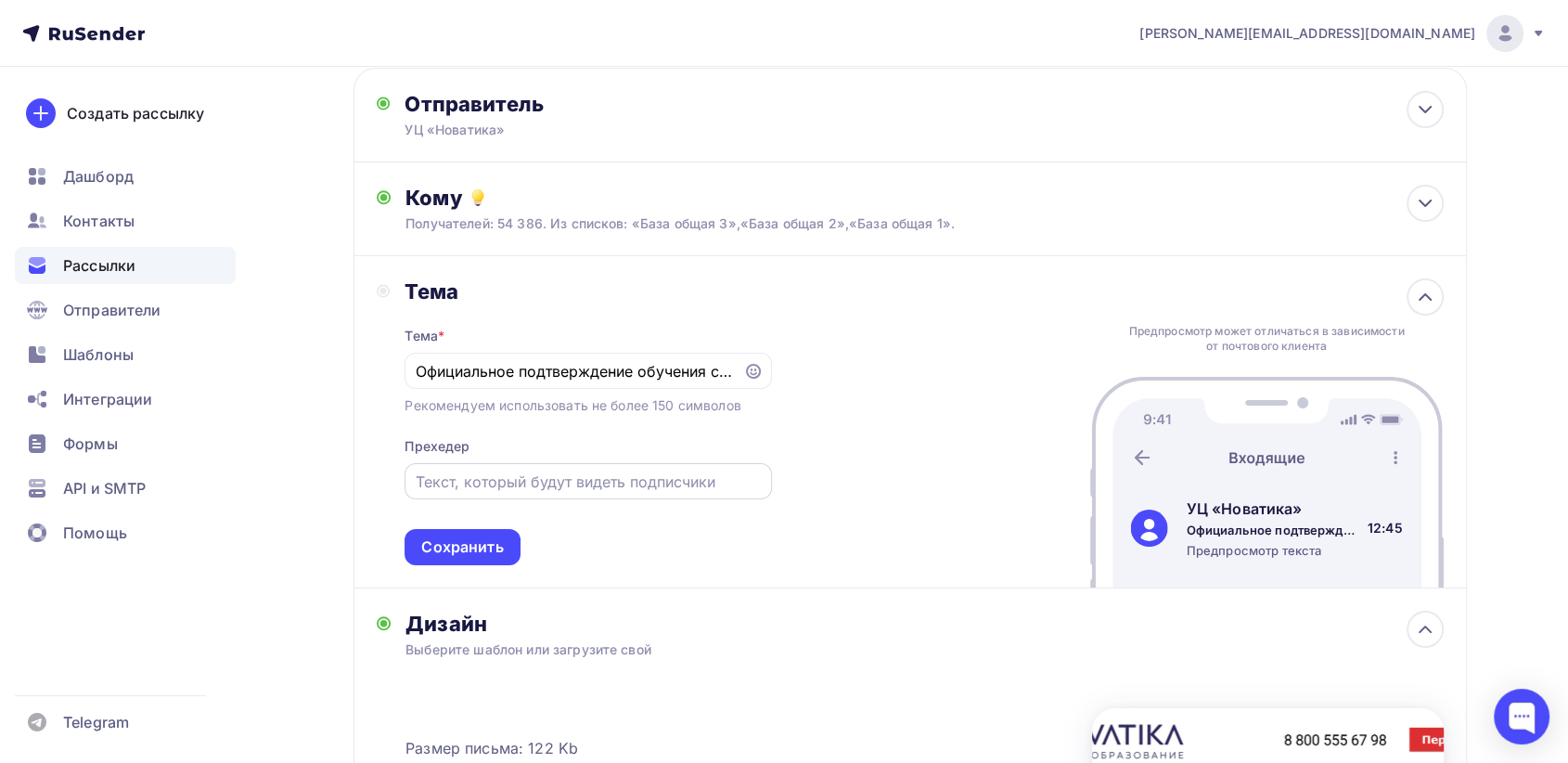
click at [548, 476] on input "text" at bounding box center [588, 481] width 345 height 22
paste input "Все сведения о выданных документах вносятся в Федеральный реестр — проверьте ва…"
type input "Все сведения о выданных документах вносятся в Федеральный реестр — проверьте ва…"
click at [471, 540] on div "Сохранить" at bounding box center [463, 548] width 82 height 21
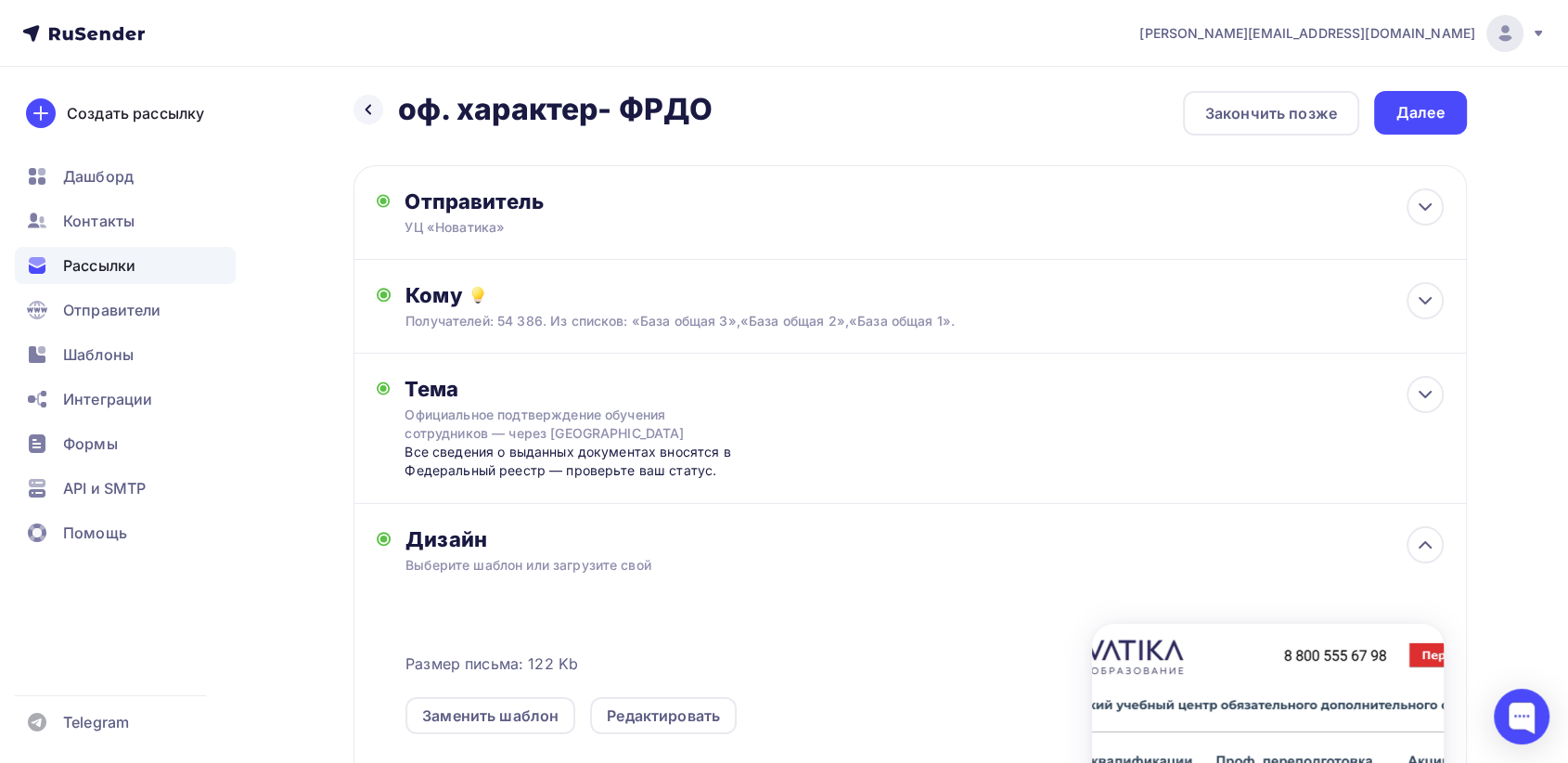
scroll to position [0, 0]
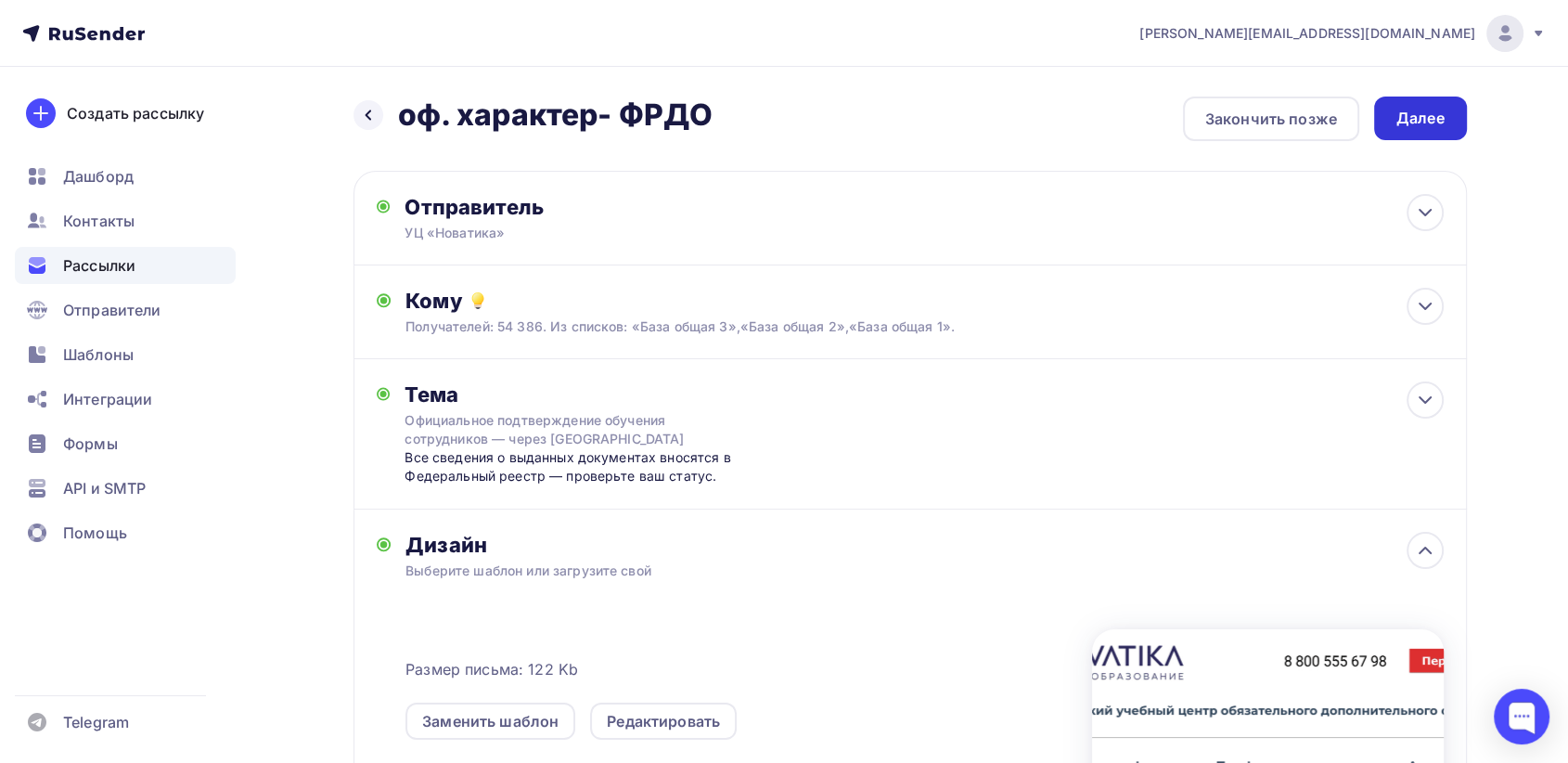
click at [1404, 127] on div "Далее" at bounding box center [1421, 119] width 49 height 21
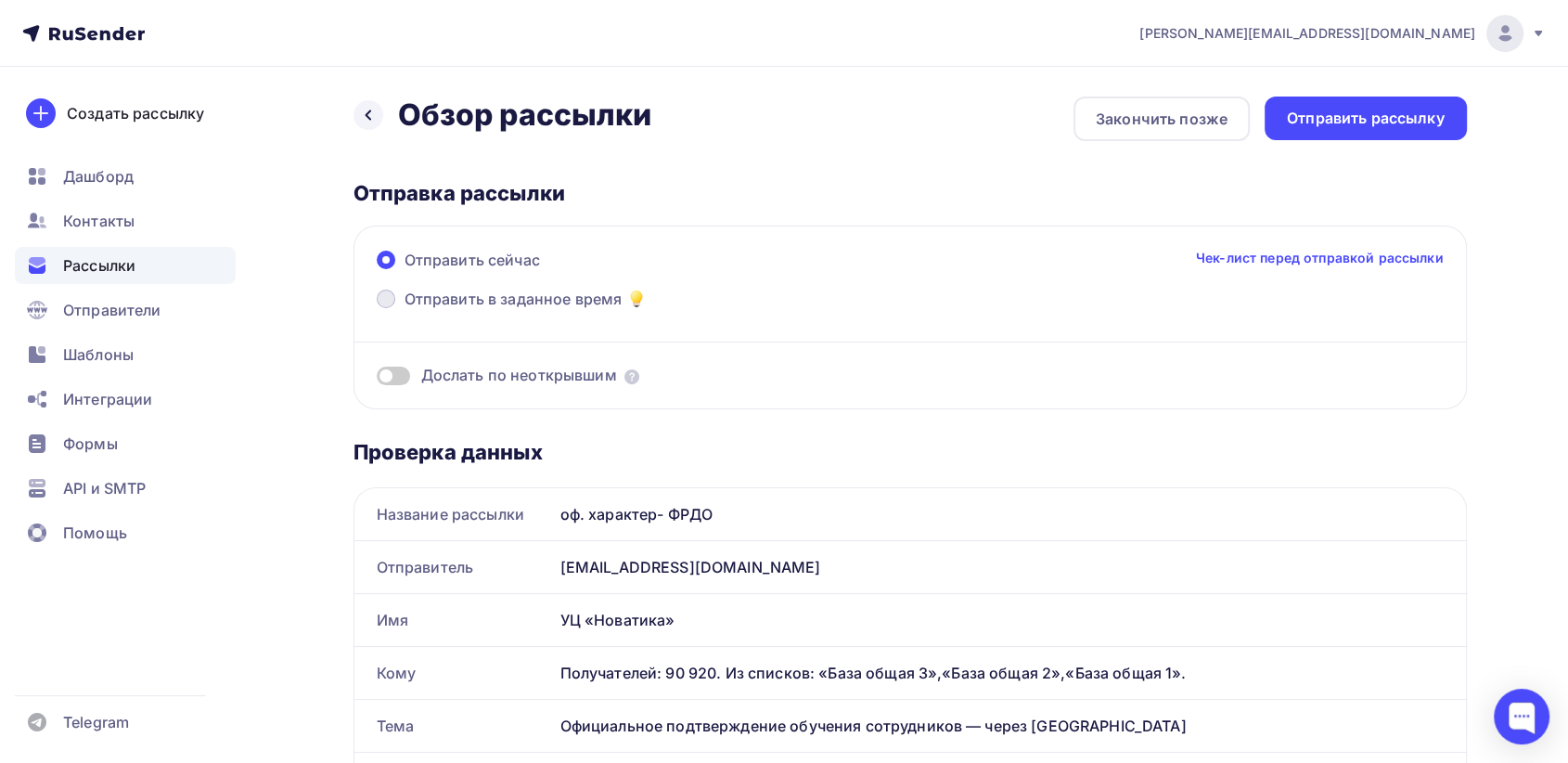
click at [533, 305] on span "Отправить в заданное время" at bounding box center [513, 298] width 218 height 22
click at [404, 310] on input "Отправить в заданное время" at bounding box center [404, 310] width 0 height 0
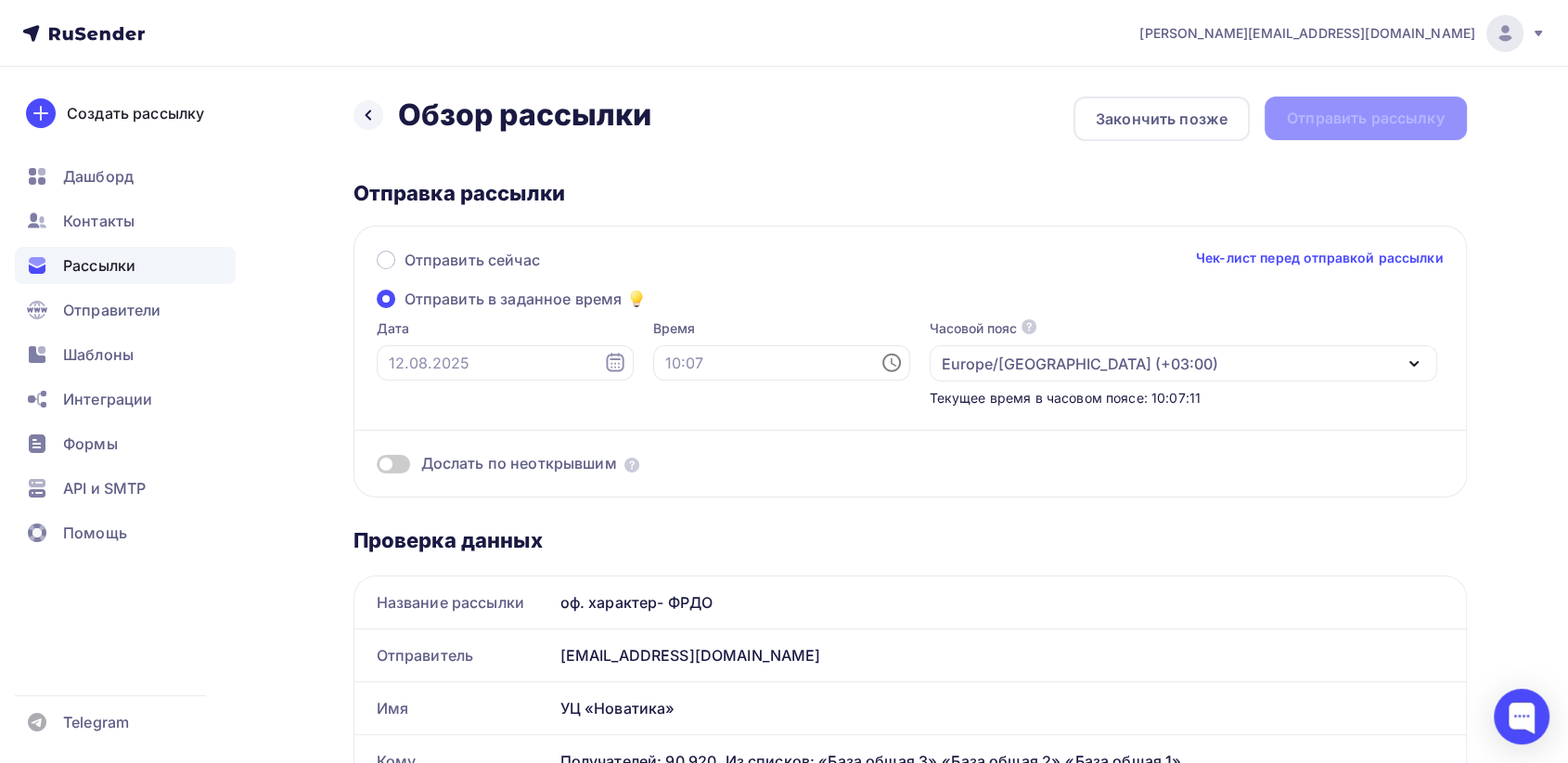
click at [606, 363] on icon at bounding box center [615, 362] width 18 height 19
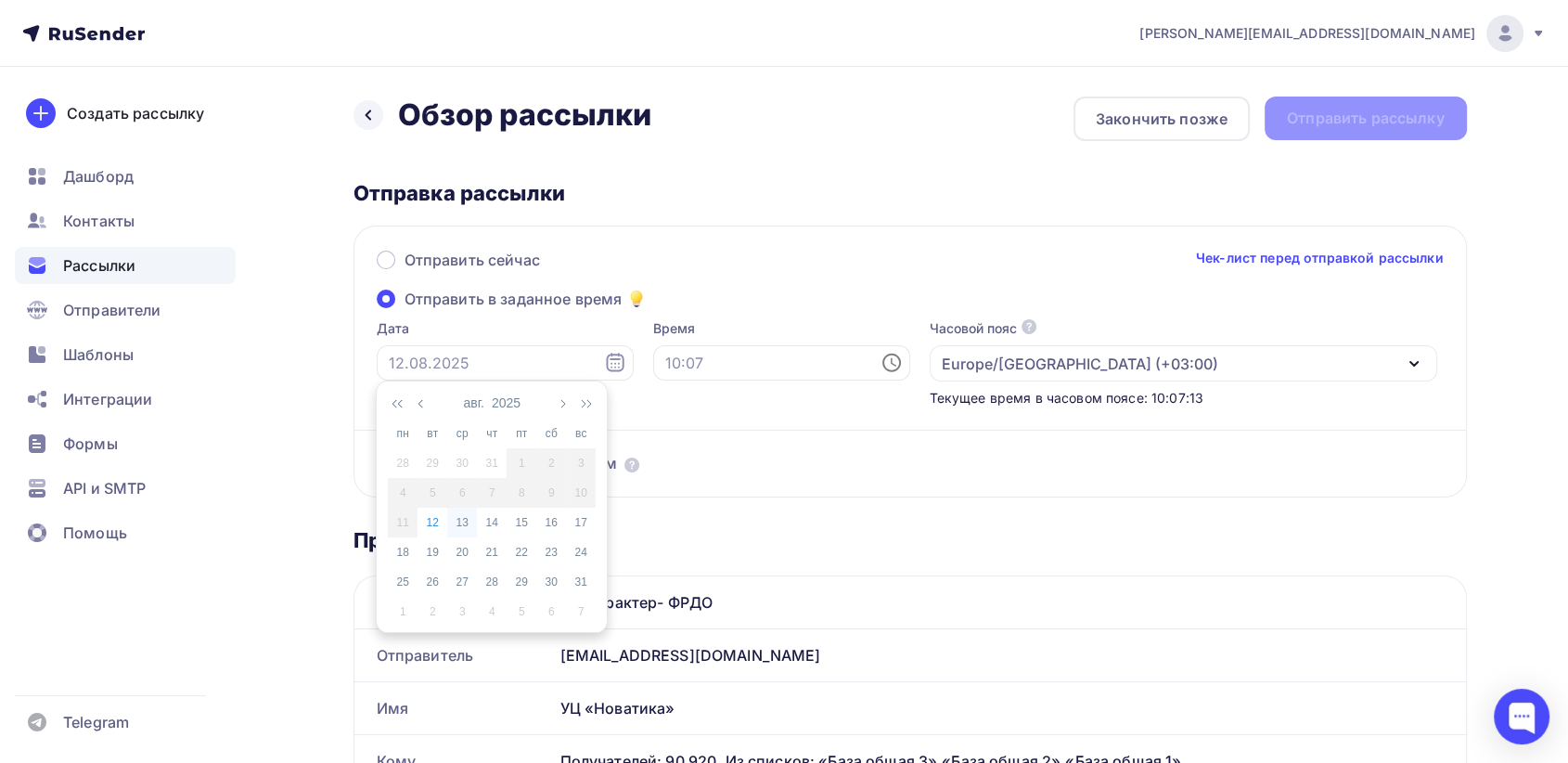
click at [467, 532] on td "13" at bounding box center [462, 522] width 29 height 29
type input "[DATE]"
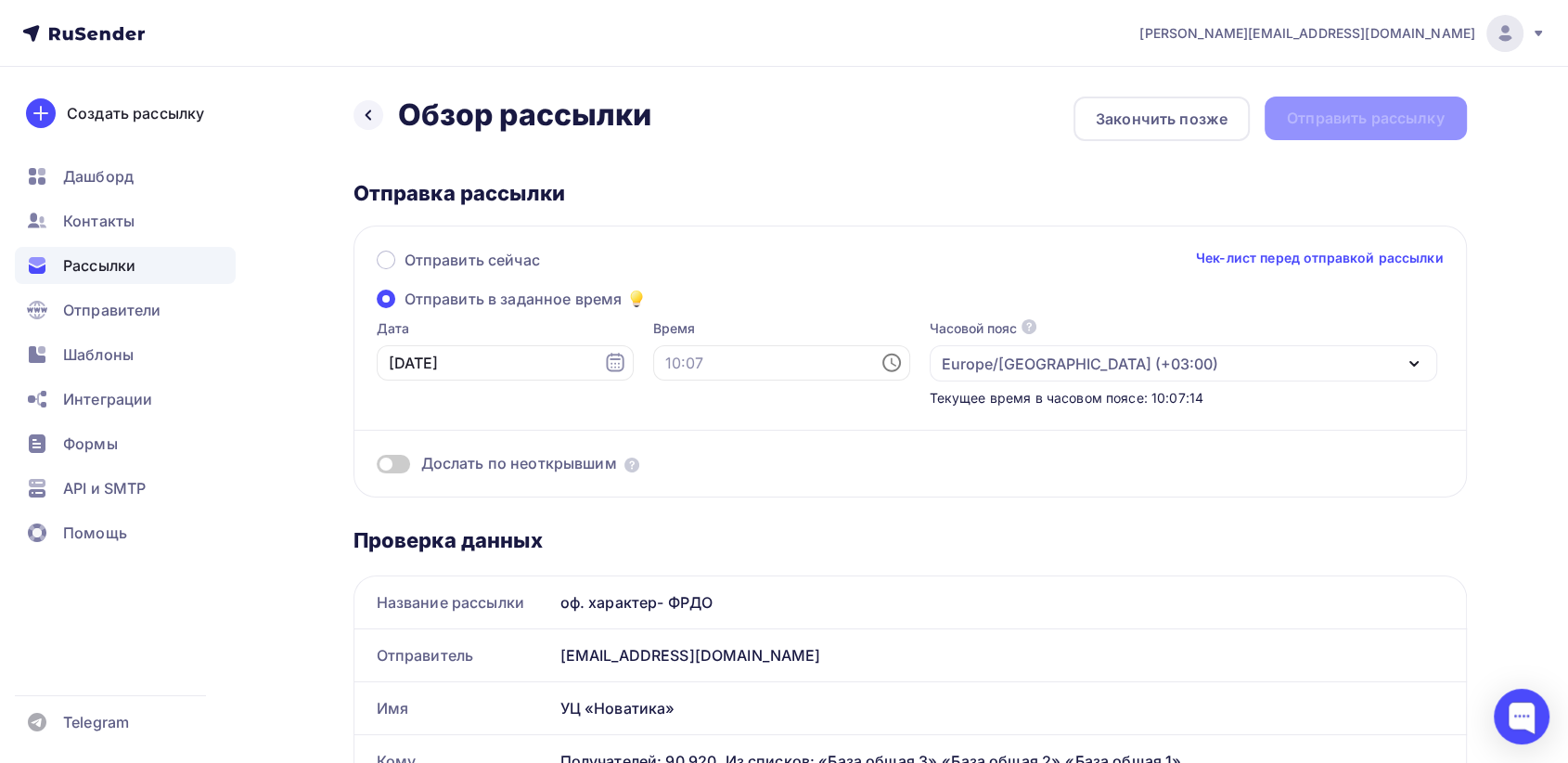
click at [880, 367] on icon at bounding box center [891, 362] width 22 height 22
click at [679, 492] on li "10" at bounding box center [679, 487] width 97 height 29
type input "10:00"
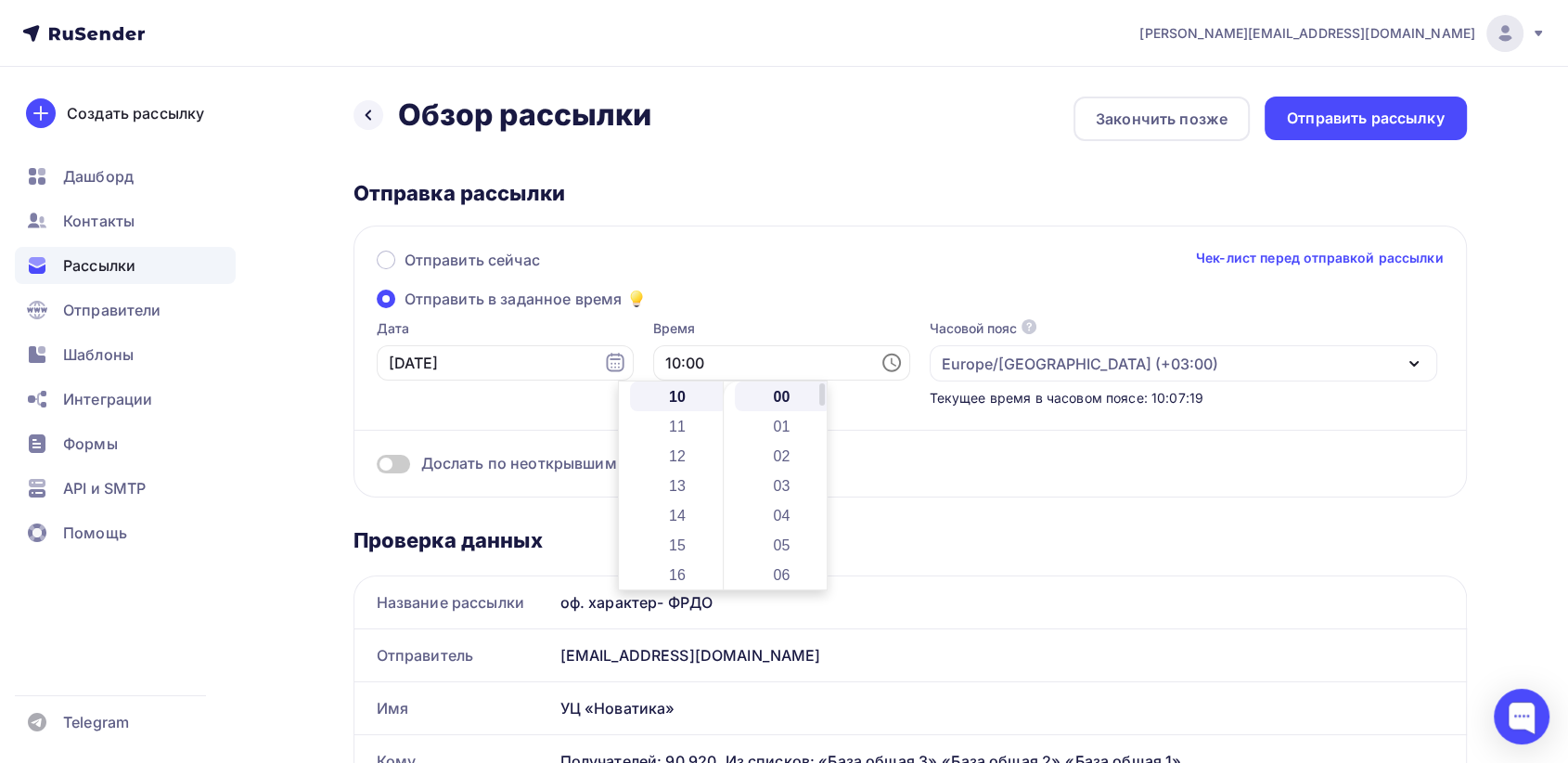
drag, startPoint x: 788, startPoint y: 385, endPoint x: 788, endPoint y: 402, distance: 17.0
click at [788, 386] on li "00" at bounding box center [784, 397] width 97 height 29
click at [884, 416] on div "Дослать по неоткрывшим" at bounding box center [911, 440] width 1067 height 67
click at [398, 463] on span at bounding box center [393, 464] width 33 height 19
click at [377, 467] on input "checkbox" at bounding box center [377, 467] width 0 height 0
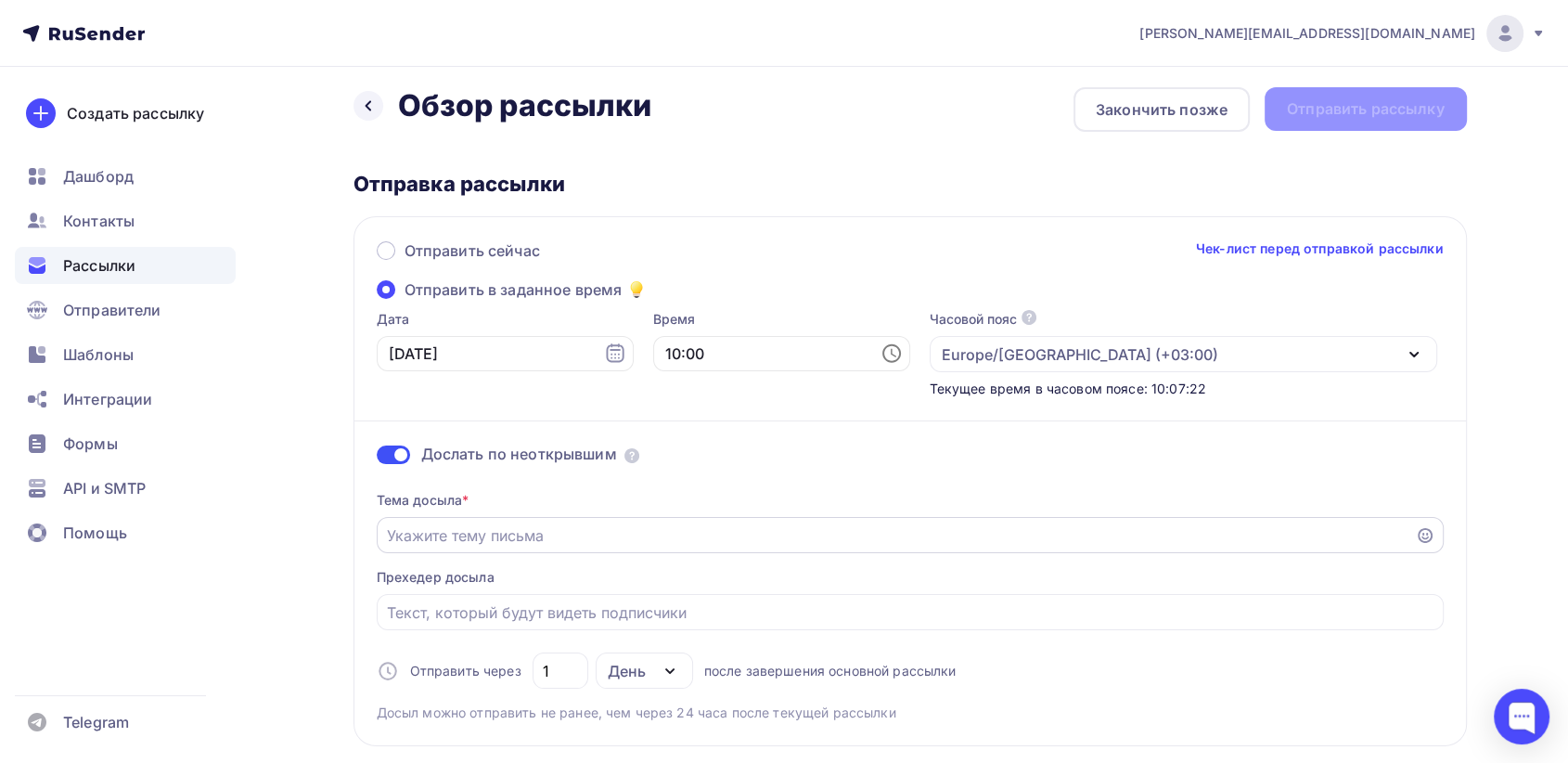
scroll to position [207, 0]
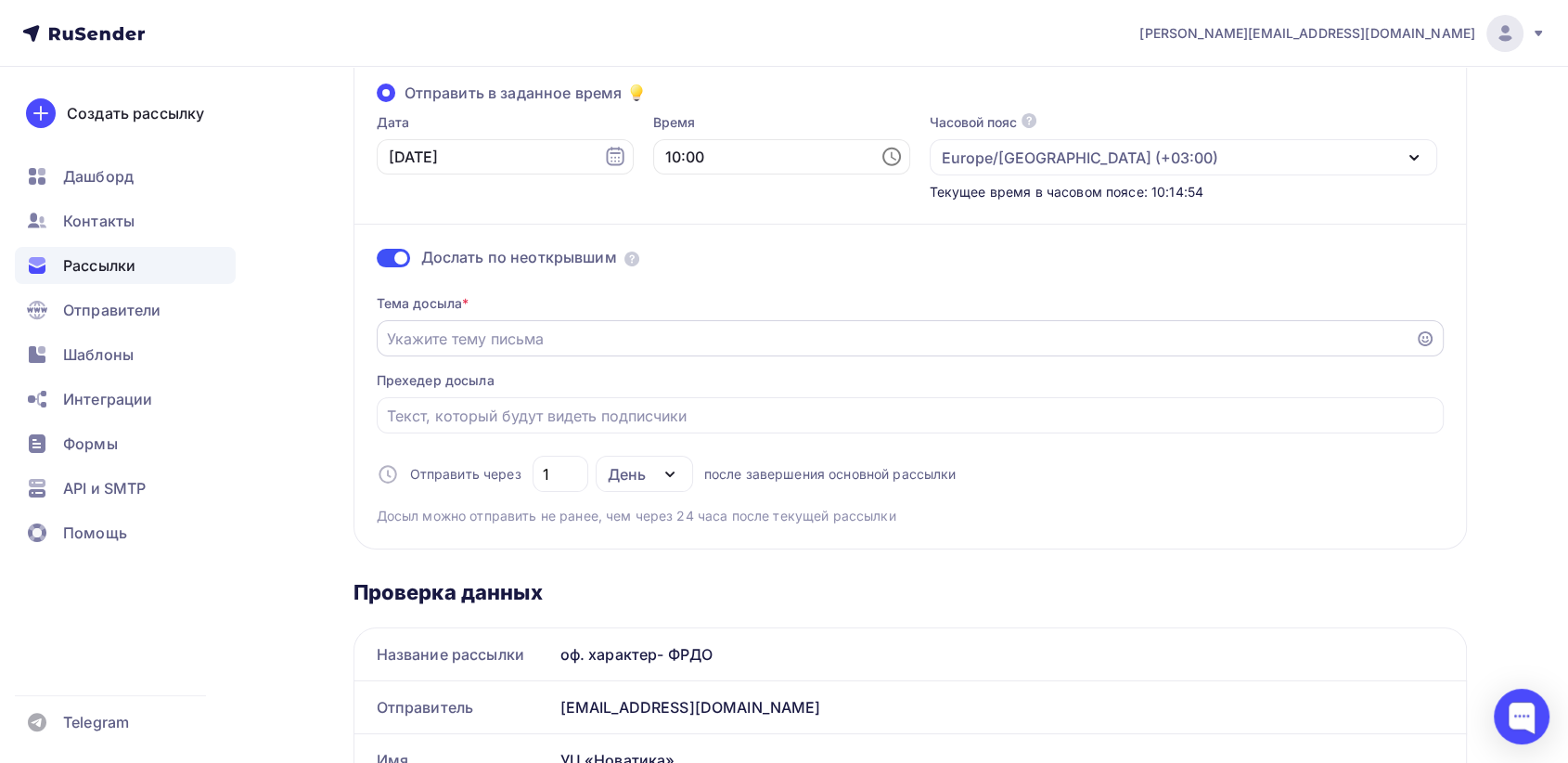
click at [477, 337] on input "Отправить в заданное время" at bounding box center [895, 338] width 1018 height 22
paste input "Официальные сведения об обучении — ФРДО"
type input "Официальные сведения об обучении — ФРДО"
click at [461, 418] on input "Отправить в заданное время" at bounding box center [910, 415] width 1046 height 22
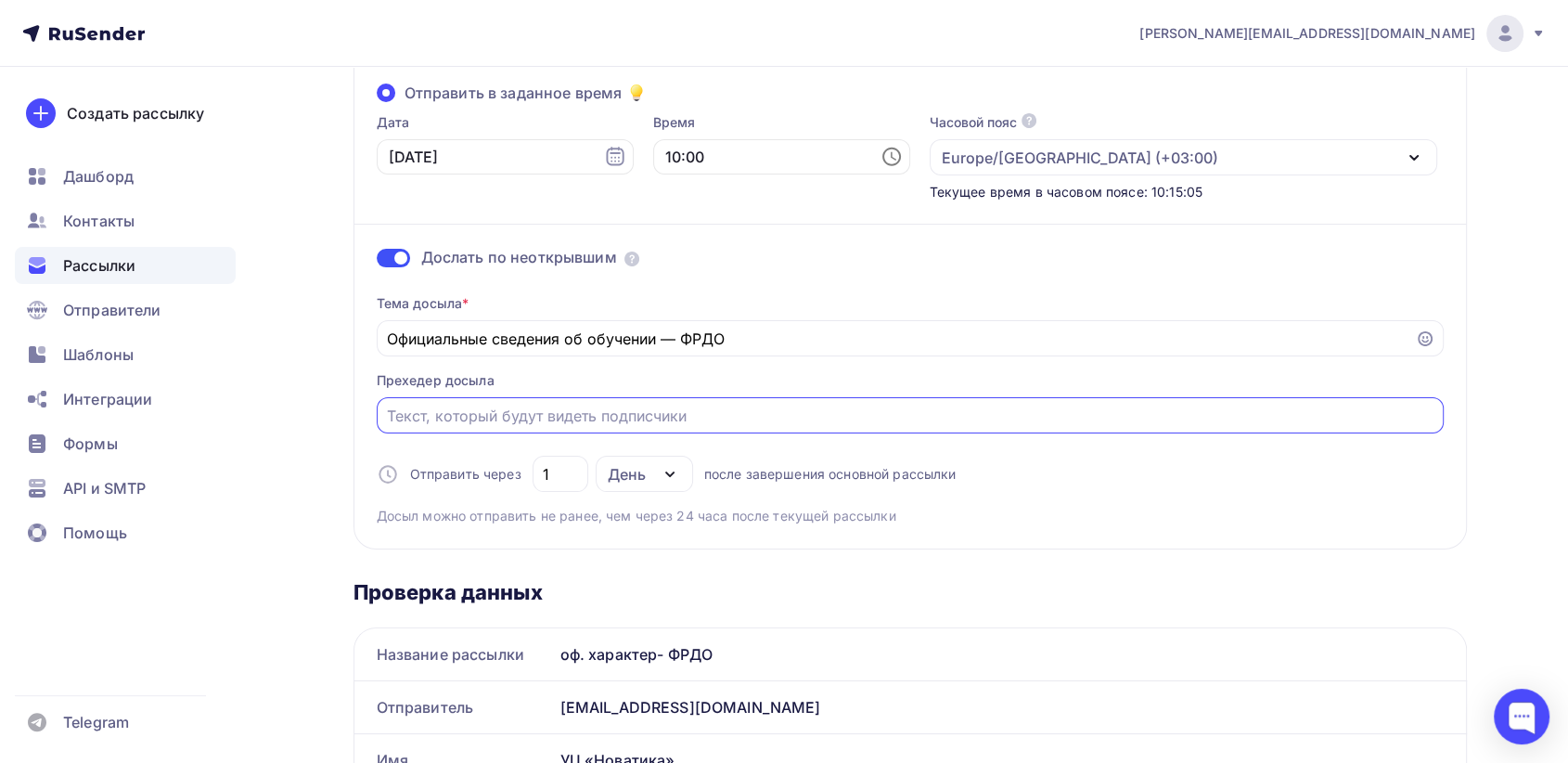
paste input "Все выданные документы фиксируются в Федеральном реестре."
type input "Все выданные документы фиксируются в Федеральном реестре."
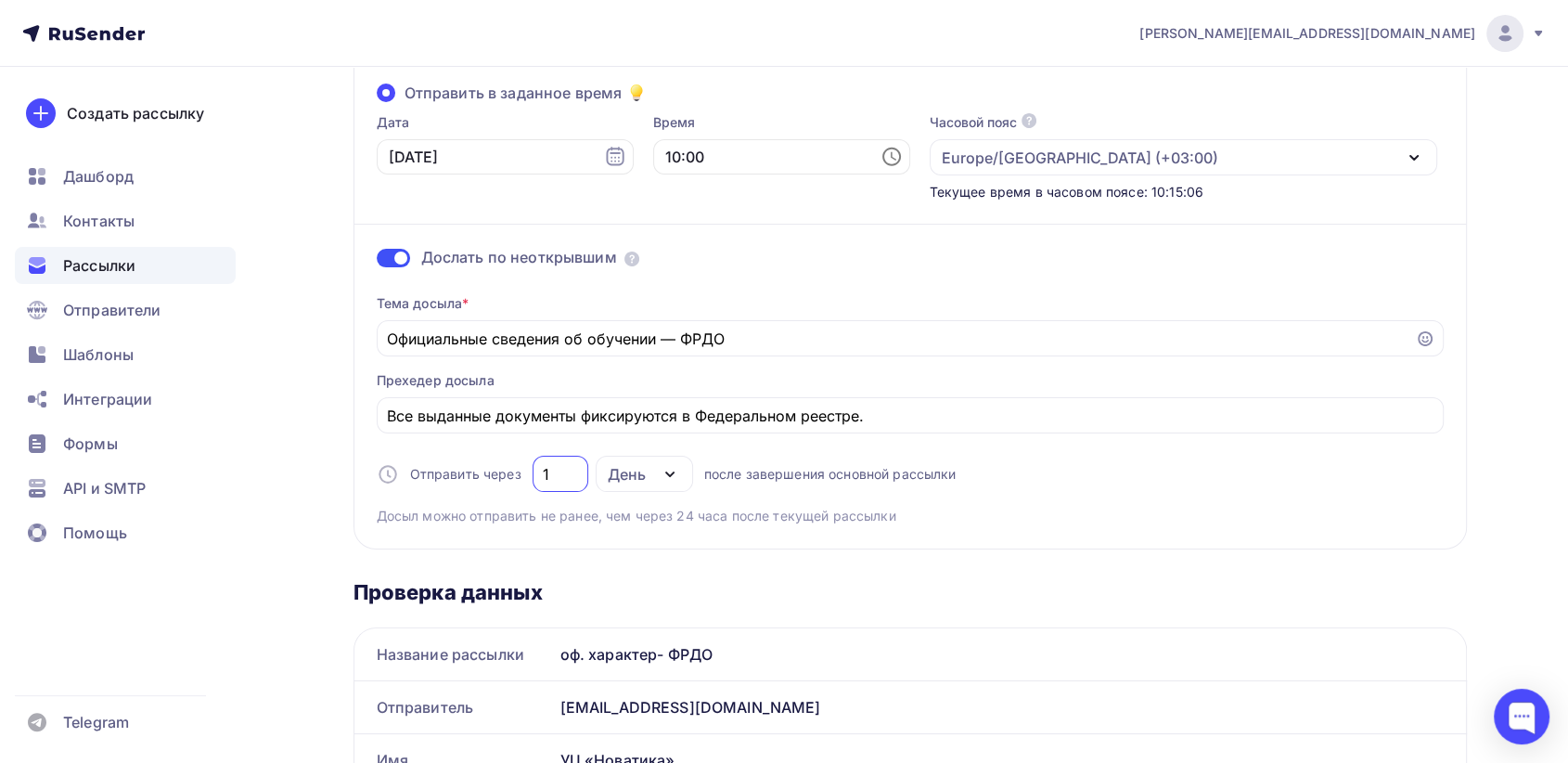
click at [539, 476] on div "1" at bounding box center [560, 474] width 56 height 36
drag, startPoint x: 554, startPoint y: 474, endPoint x: 532, endPoint y: 478, distance: 22.4
click at [533, 478] on div "1" at bounding box center [560, 474] width 56 height 36
type input "7"
click at [1167, 514] on div "Тема досыла * Официальные сведения об обучении — [PERSON_NAME] досыла Все выдан…" at bounding box center [911, 402] width 1067 height 246
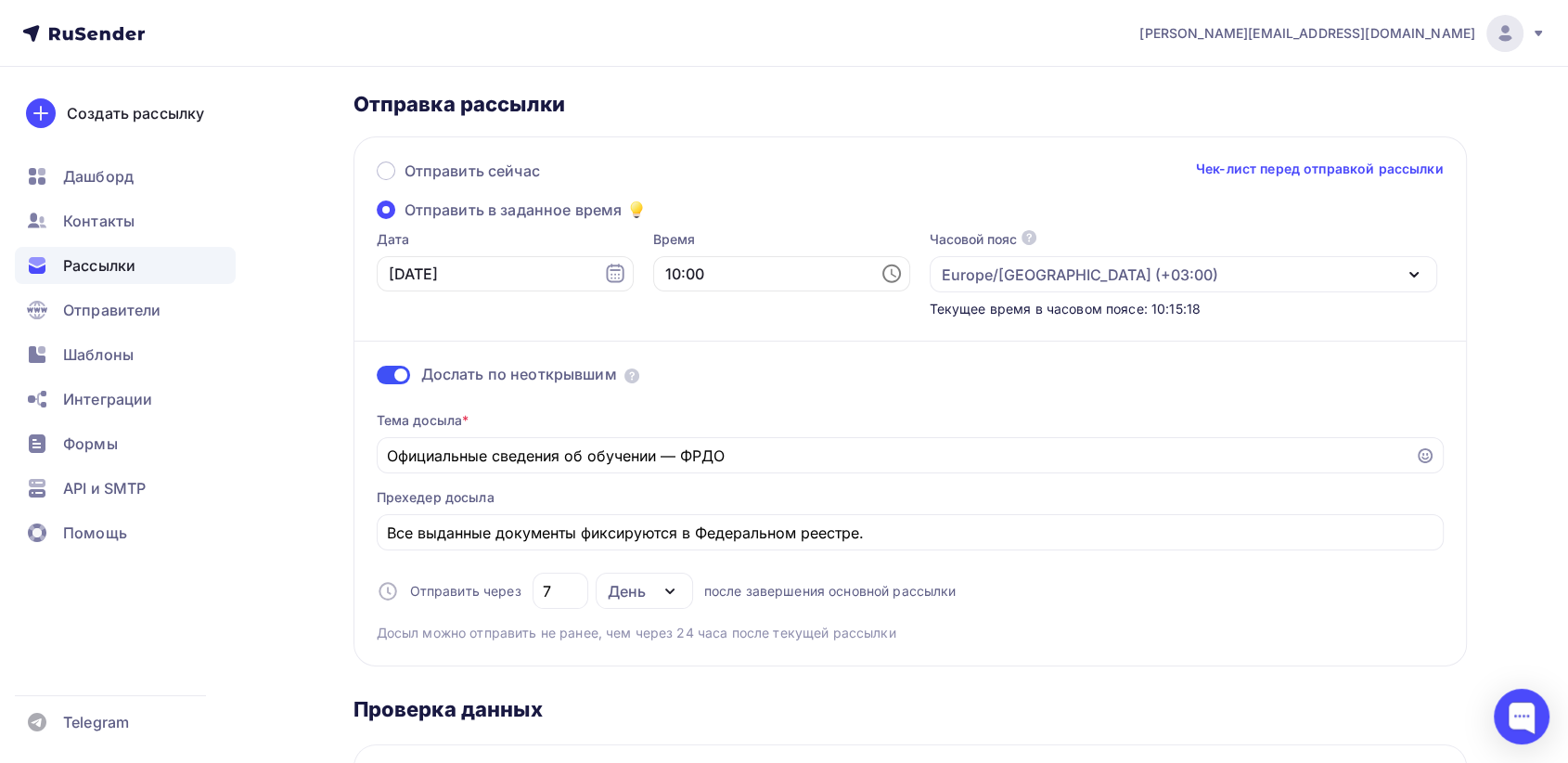
scroll to position [0, 0]
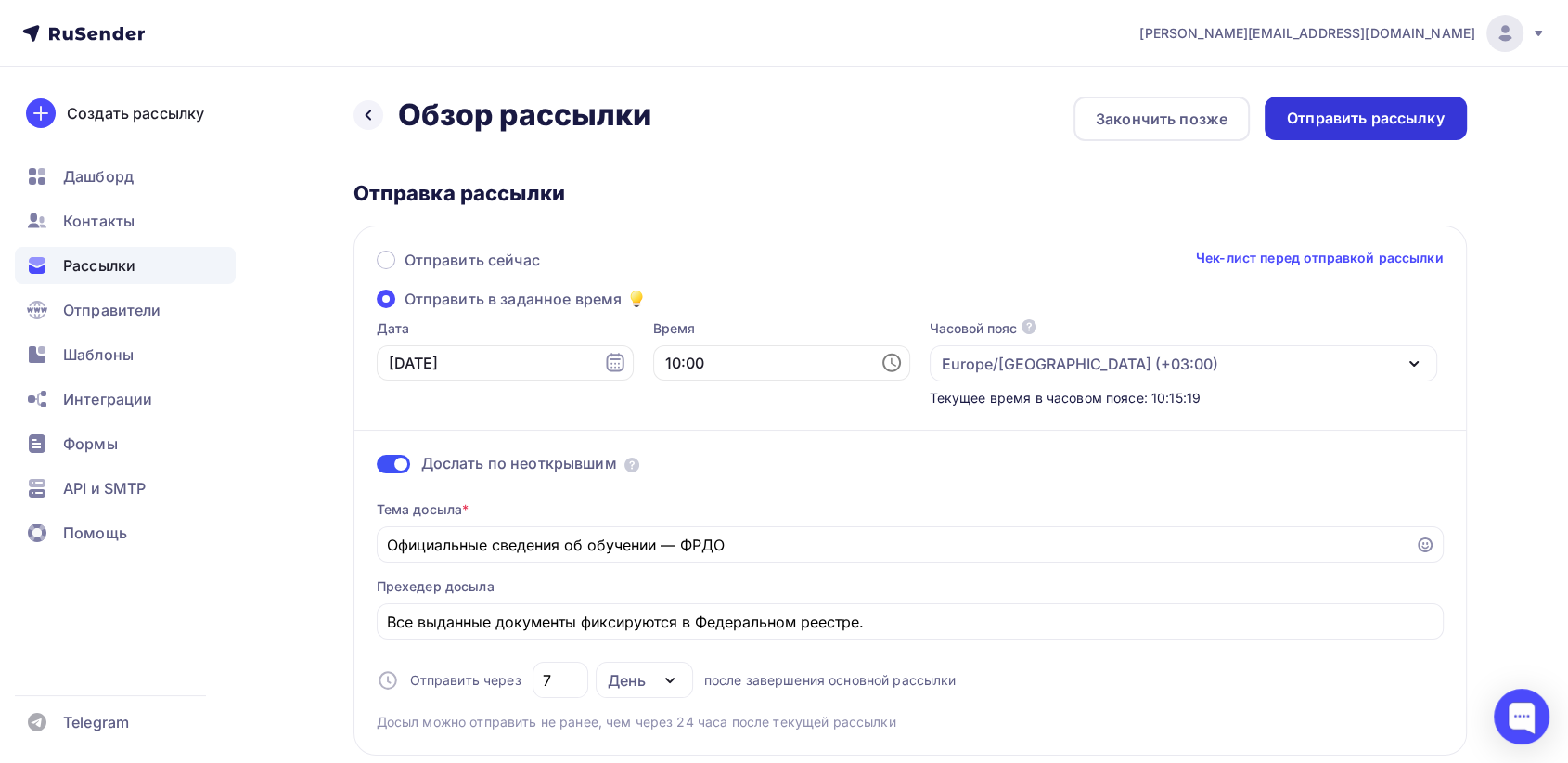
click at [1345, 126] on div "Отправить рассылку" at bounding box center [1365, 119] width 158 height 21
